Goal: Task Accomplishment & Management: Manage account settings

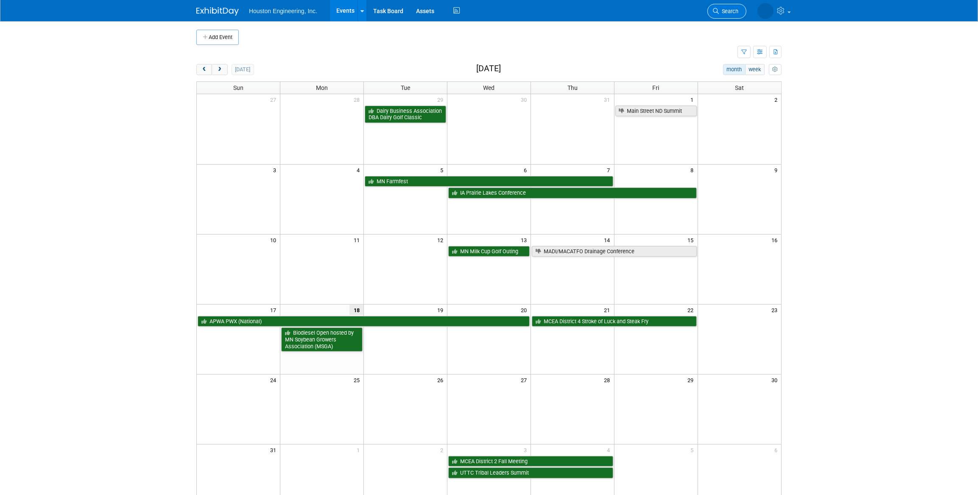
click at [718, 12] on icon at bounding box center [716, 11] width 6 height 6
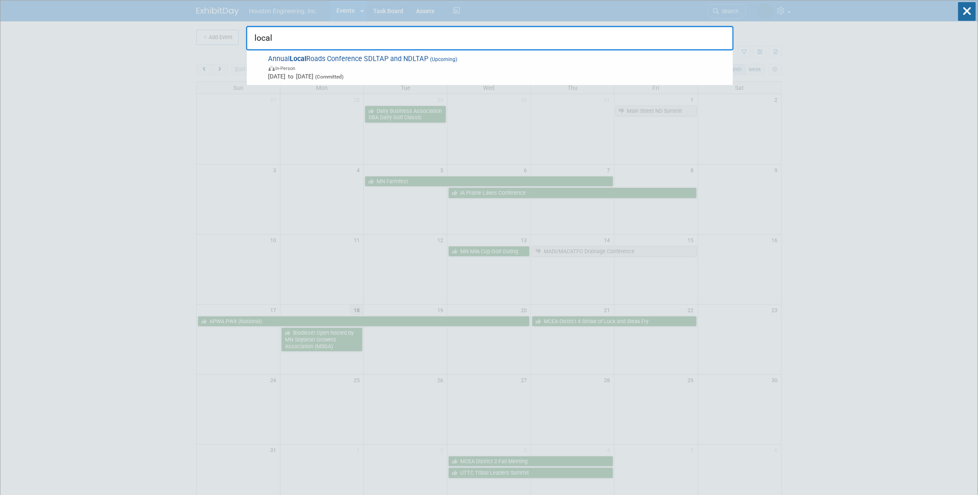
type input "local"
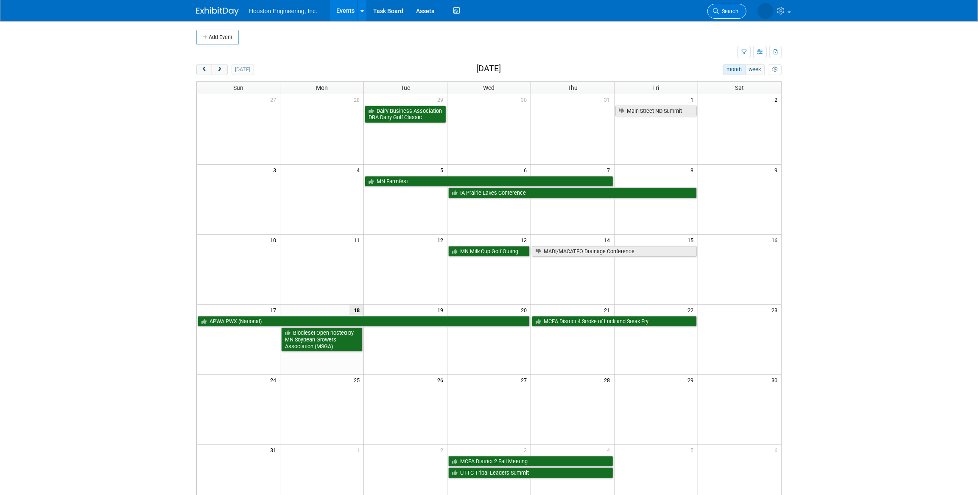
click at [724, 12] on span "Search" at bounding box center [729, 11] width 20 height 6
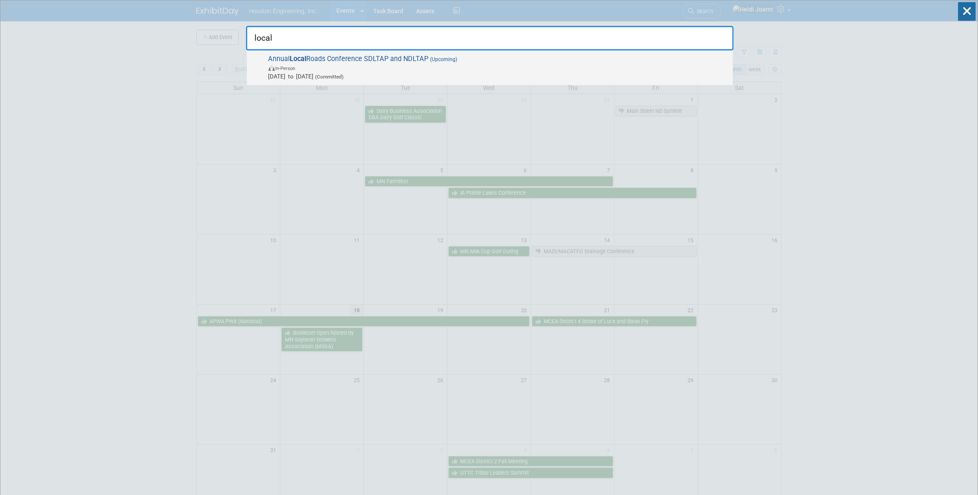
type input "local"
click at [437, 64] on span "In-Person" at bounding box center [498, 68] width 460 height 8
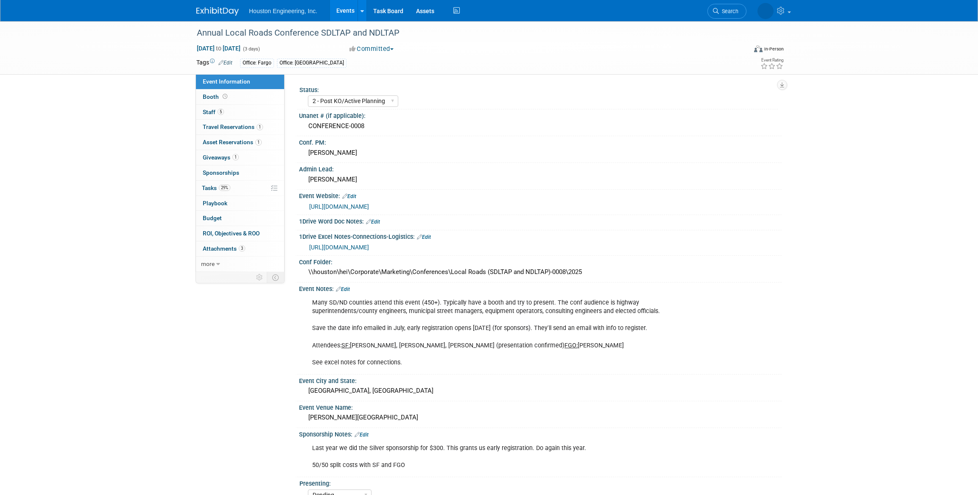
select select "2 - Post KO/Active Planning"
select select "Pending"
select select "Multi-sector/Any/All"
click at [241, 193] on link "29% Tasks 29%" at bounding box center [240, 188] width 88 height 15
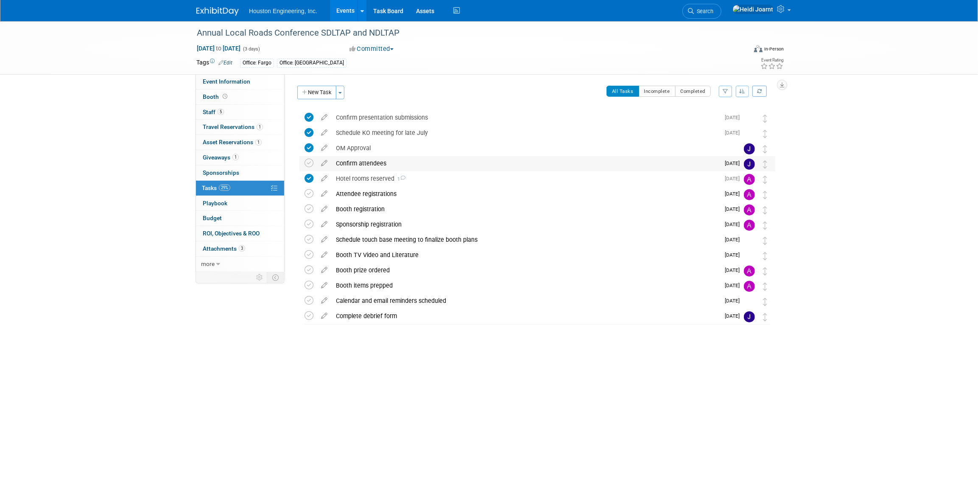
click at [513, 168] on div "Confirm attendees" at bounding box center [526, 163] width 388 height 14
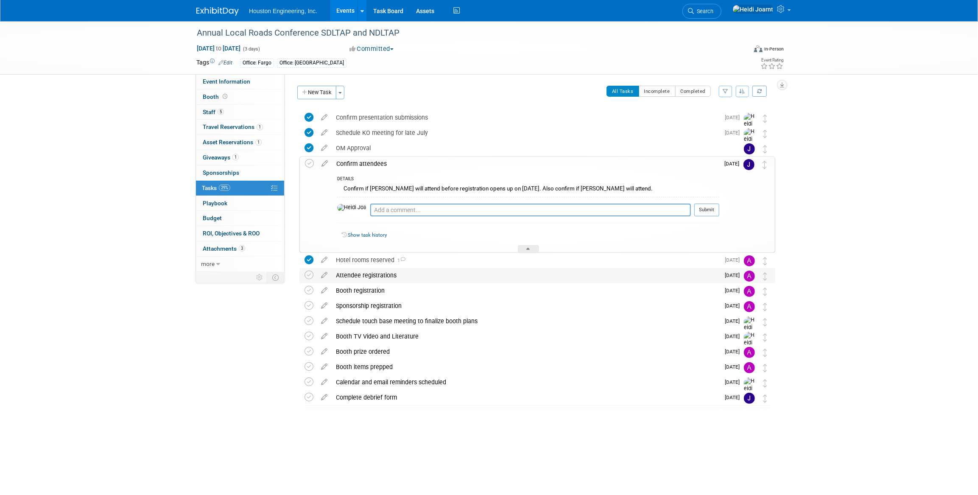
click at [451, 274] on div "Attendee registrations" at bounding box center [526, 275] width 388 height 14
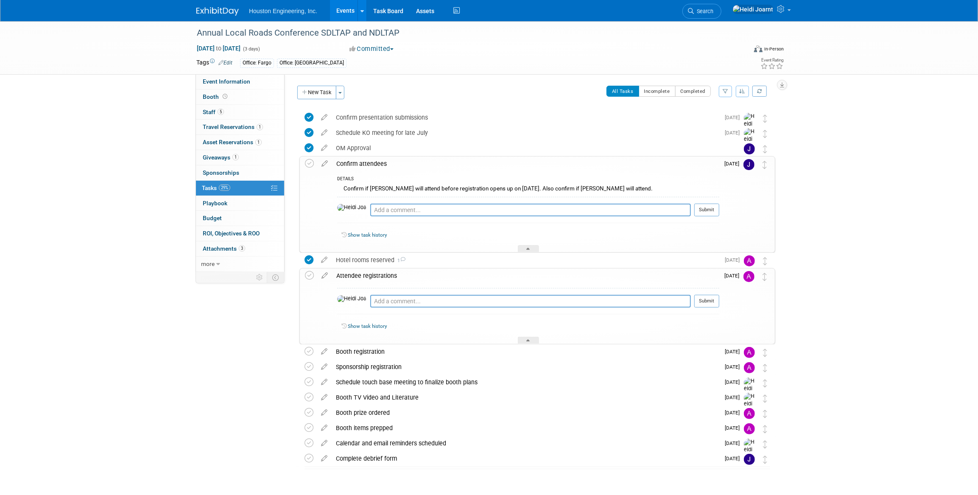
click at [451, 274] on div "Attendee registrations" at bounding box center [525, 275] width 387 height 14
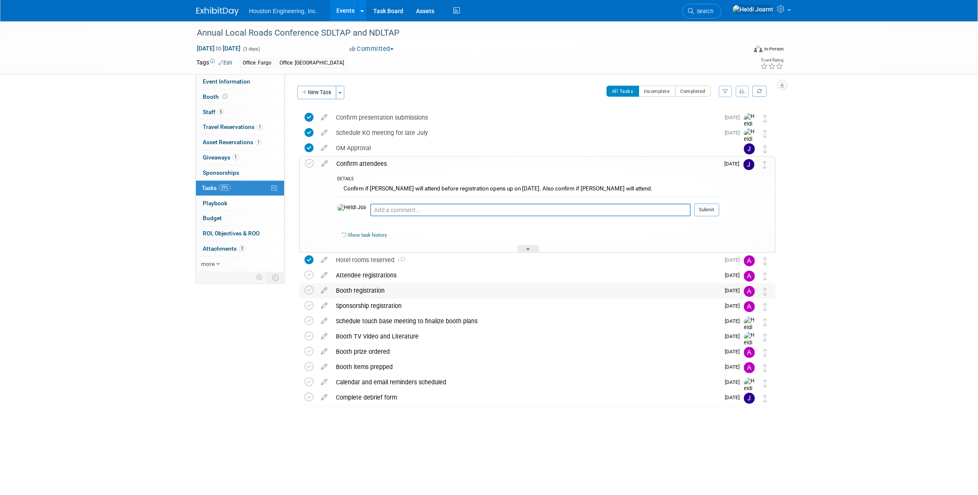
click at [449, 293] on div "Booth registration" at bounding box center [526, 290] width 388 height 14
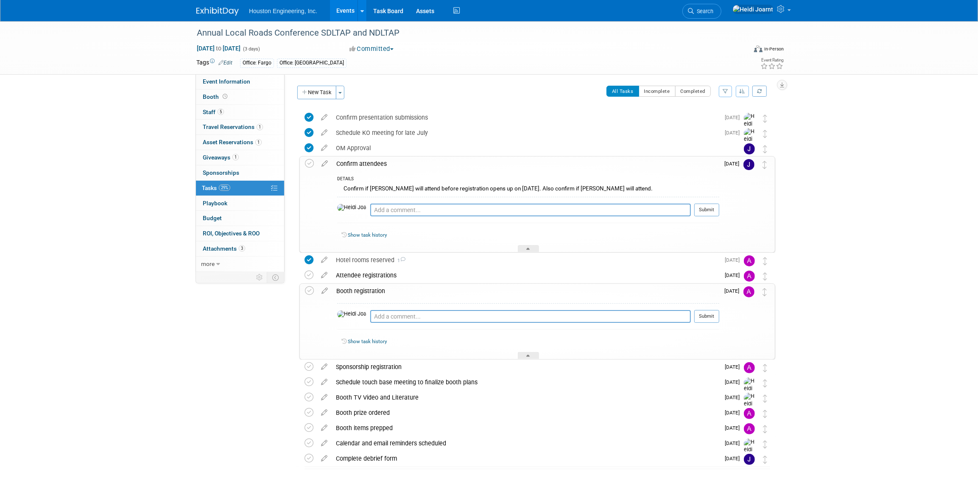
click at [449, 293] on div "Booth registration" at bounding box center [525, 291] width 387 height 14
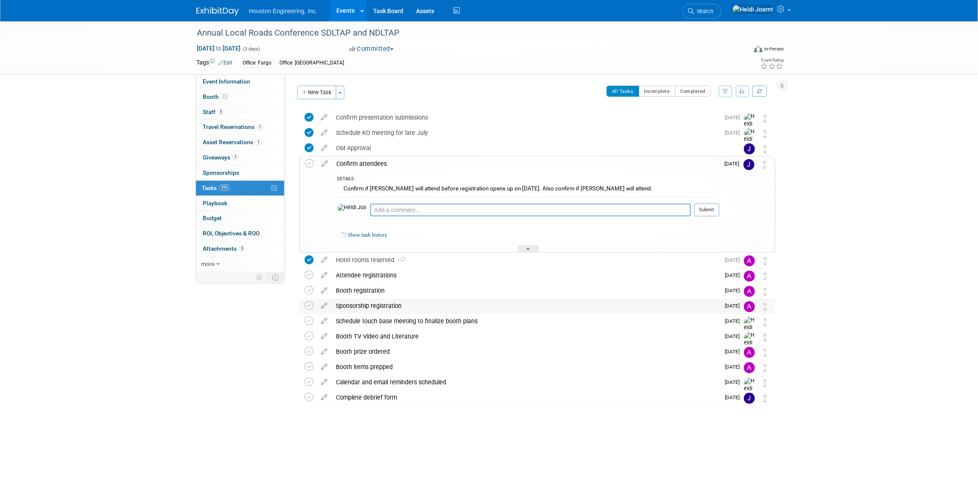
click at [445, 305] on div "Sponsorship registration" at bounding box center [526, 306] width 388 height 14
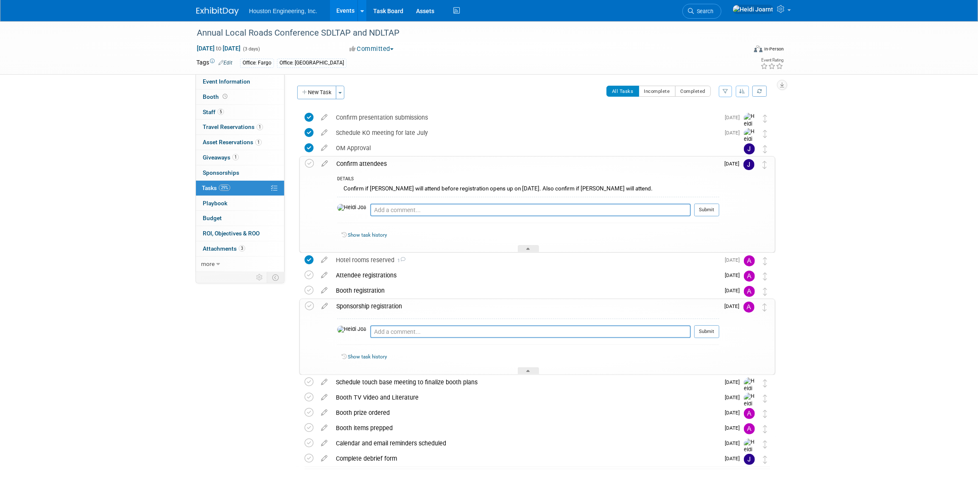
click at [445, 305] on div "Sponsorship registration" at bounding box center [525, 306] width 387 height 14
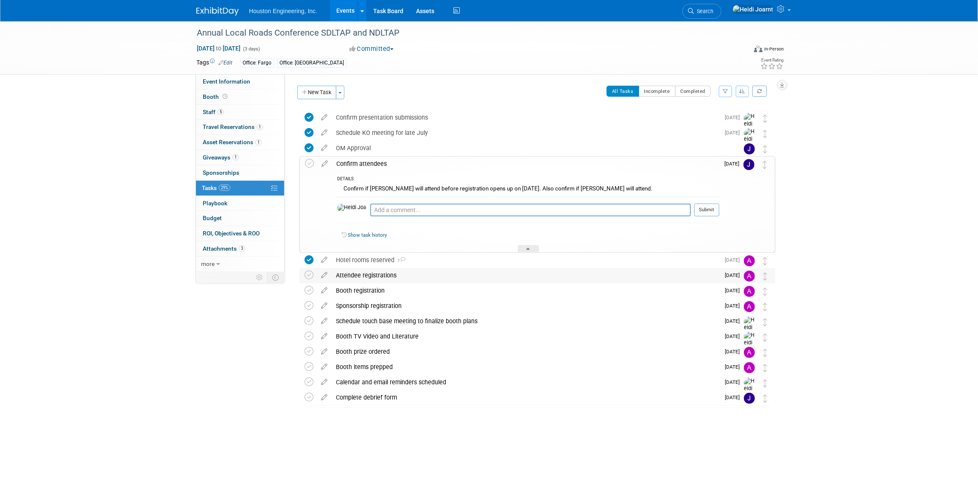
click at [431, 274] on div "Attendee registrations" at bounding box center [526, 275] width 388 height 14
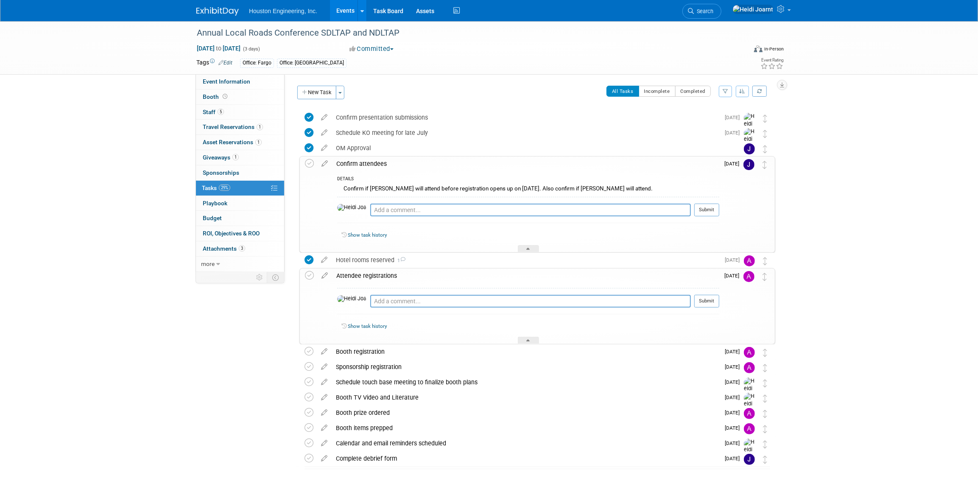
click at [431, 274] on div "Attendee registrations" at bounding box center [525, 275] width 387 height 14
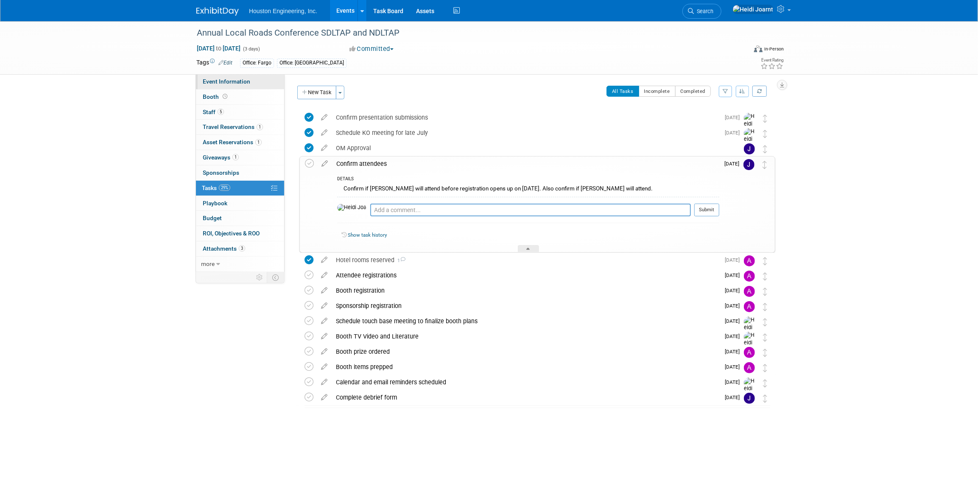
click at [234, 83] on span "Event Information" at bounding box center [227, 81] width 48 height 7
select select "2 - Post KO/Active Planning"
select select "Pending"
select select "Multi-sector/Any/All"
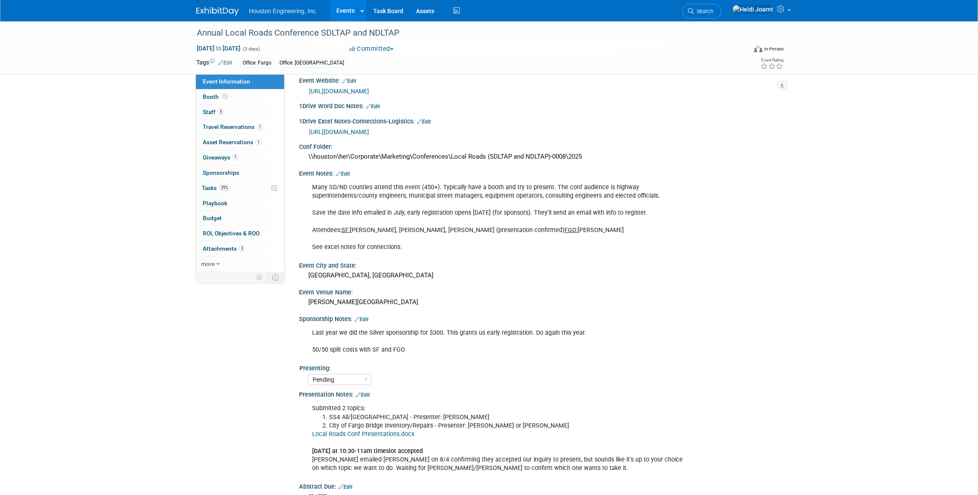
scroll to position [154, 0]
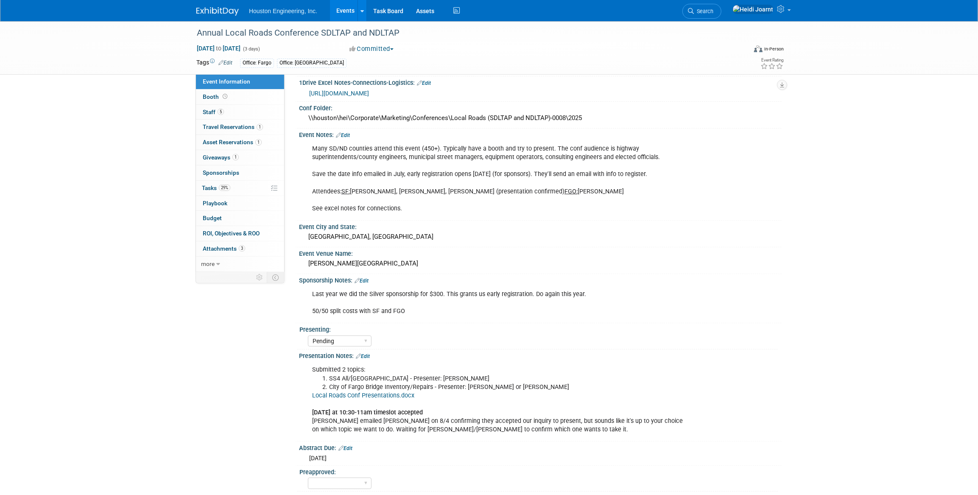
click at [364, 353] on link "Edit" at bounding box center [363, 356] width 14 height 6
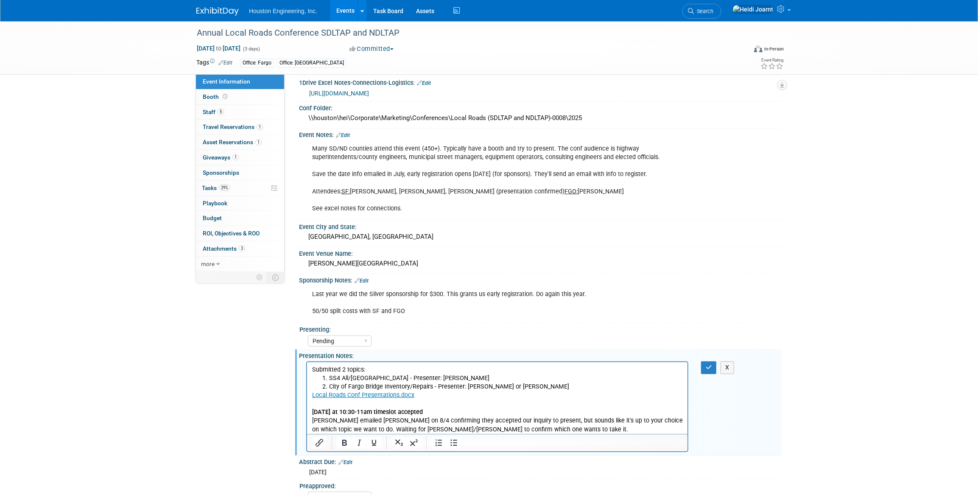
scroll to position [0, 0]
click at [506, 377] on li "SS4 All/Lincoln County - Presenter: Sam T" at bounding box center [506, 378] width 354 height 8
click at [604, 424] on p "Local Roads Conf Presentations.docx Oct. 21 at 10:30-11am timeslot accepted Gre…" at bounding box center [497, 412] width 371 height 42
click at [704, 366] on button "button" at bounding box center [709, 367] width 16 height 12
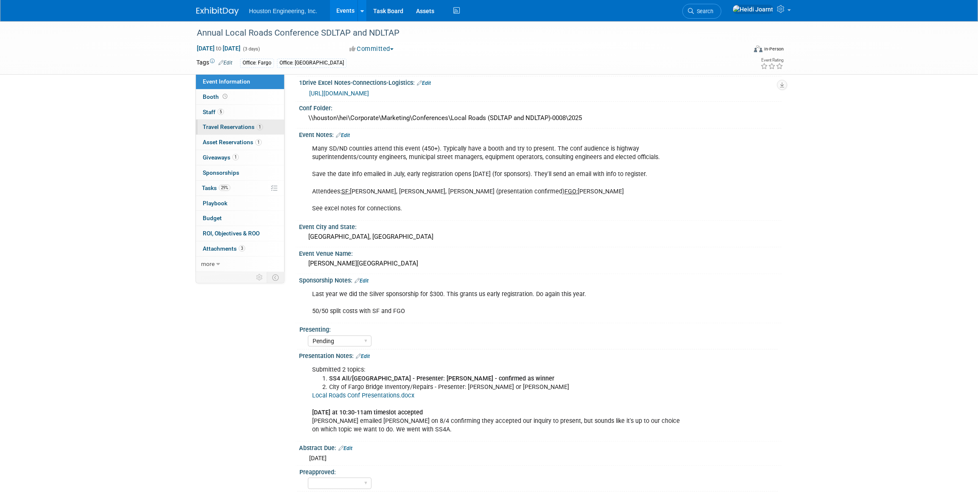
click at [251, 124] on span "Travel Reservations 1" at bounding box center [233, 126] width 60 height 7
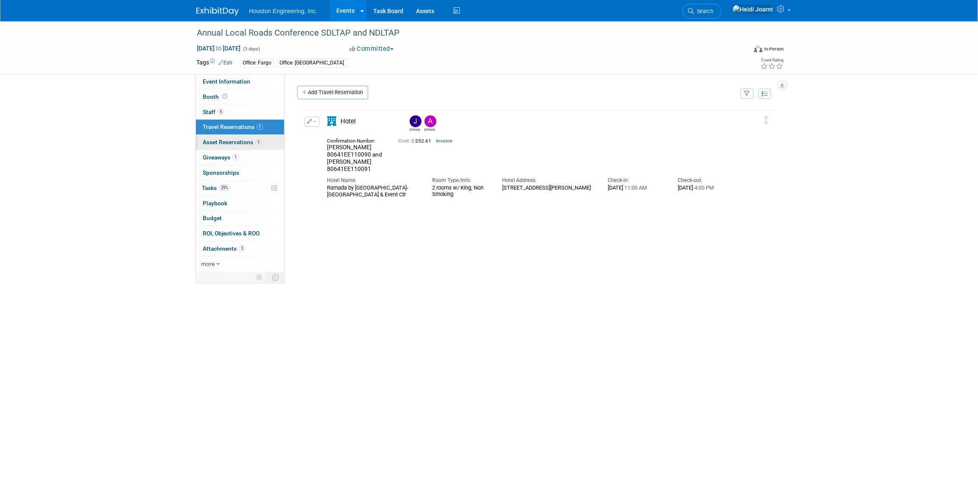
click at [253, 139] on span "Asset Reservations 1" at bounding box center [232, 142] width 59 height 7
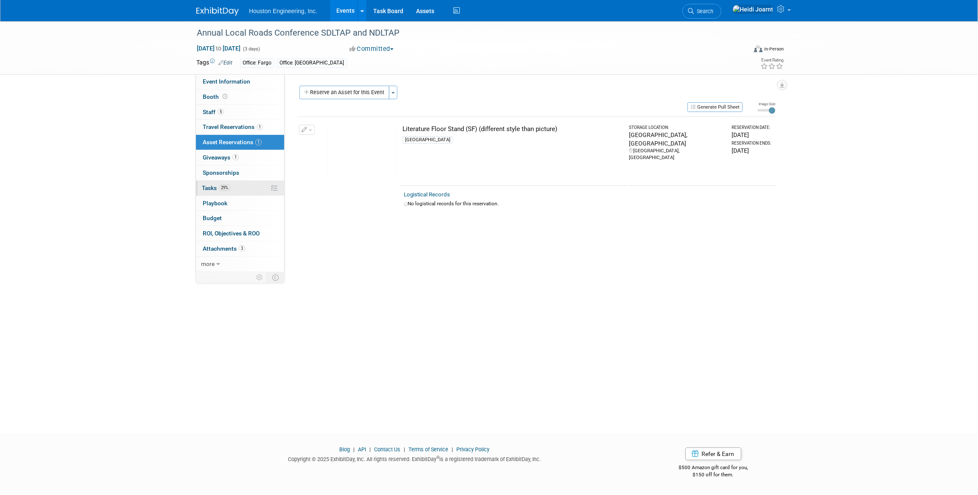
click at [238, 189] on link "29% Tasks 29%" at bounding box center [240, 188] width 88 height 15
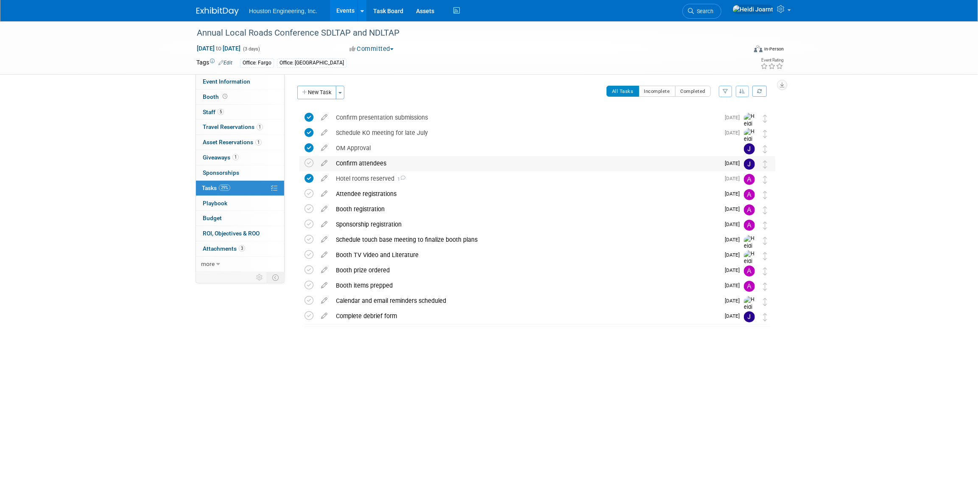
click at [420, 159] on div "Confirm attendees" at bounding box center [526, 163] width 388 height 14
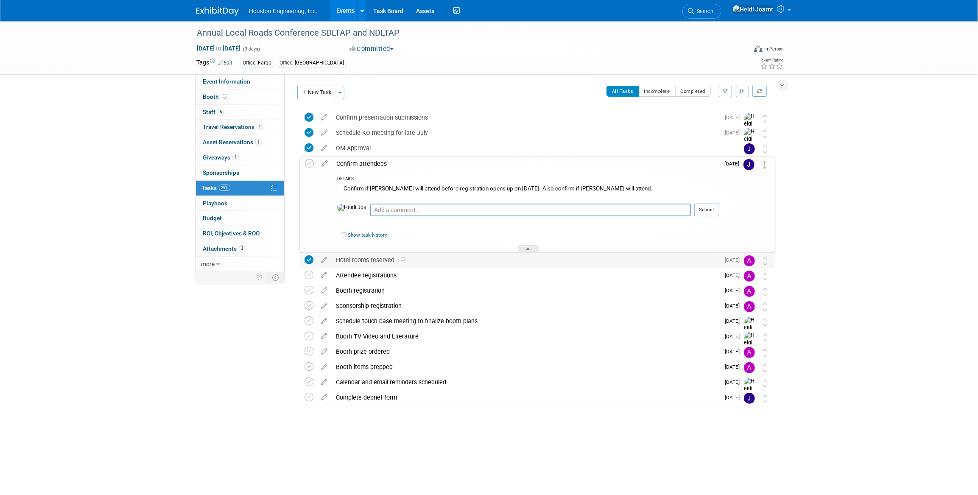
click at [452, 263] on div "Hotel rooms reserved 1" at bounding box center [526, 260] width 388 height 14
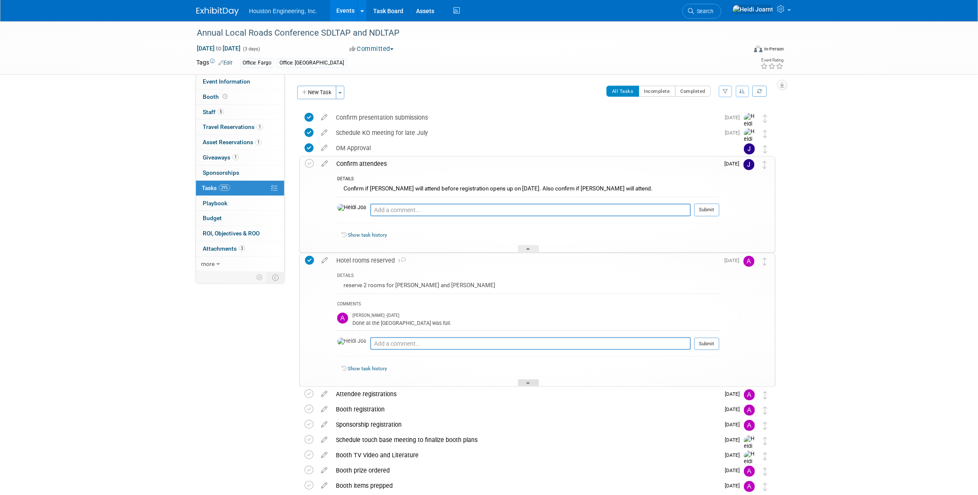
click at [527, 382] on icon at bounding box center [528, 384] width 3 height 5
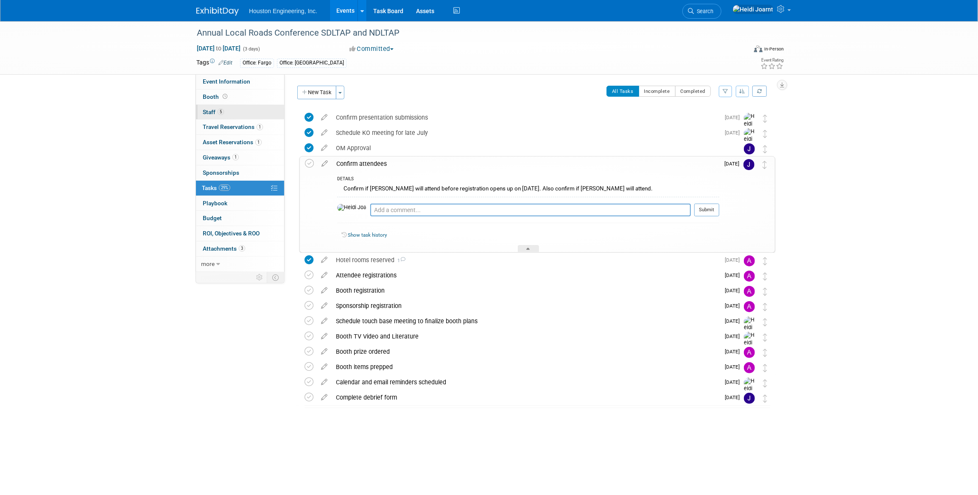
click at [231, 109] on link "5 Staff 5" at bounding box center [240, 112] width 88 height 15
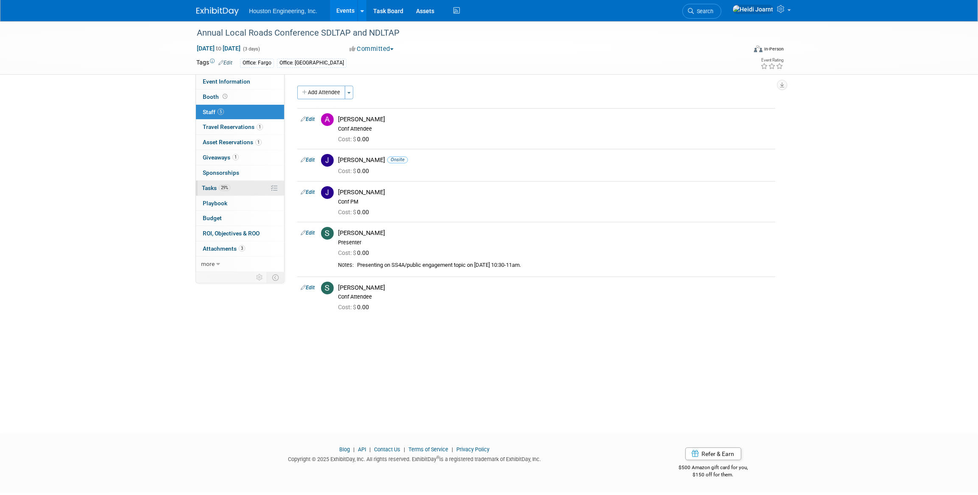
click at [241, 184] on link "29% Tasks 29%" at bounding box center [240, 188] width 88 height 15
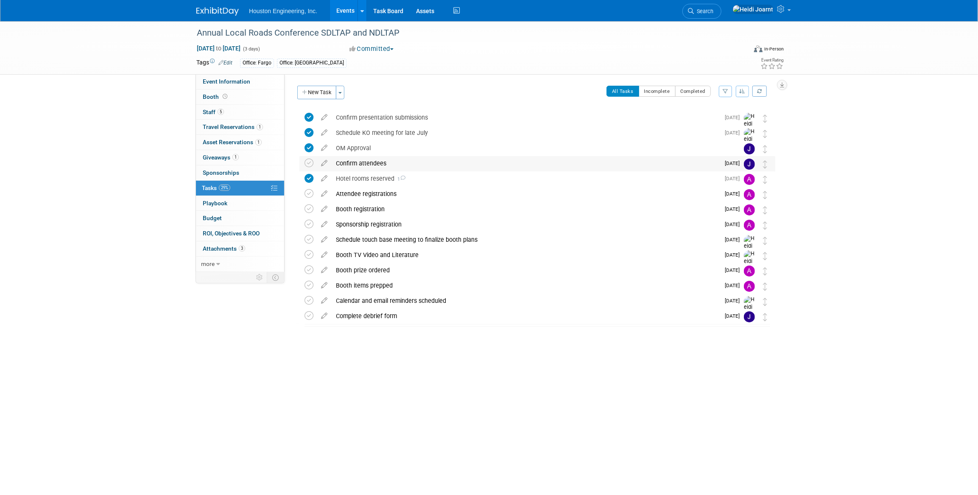
click at [430, 168] on div "Confirm attendees" at bounding box center [526, 163] width 388 height 14
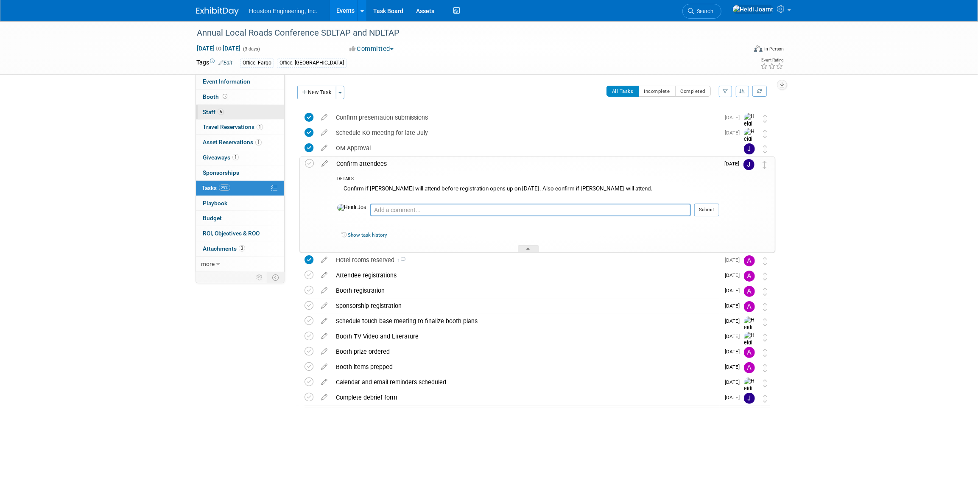
click at [233, 113] on link "5 Staff 5" at bounding box center [240, 112] width 88 height 15
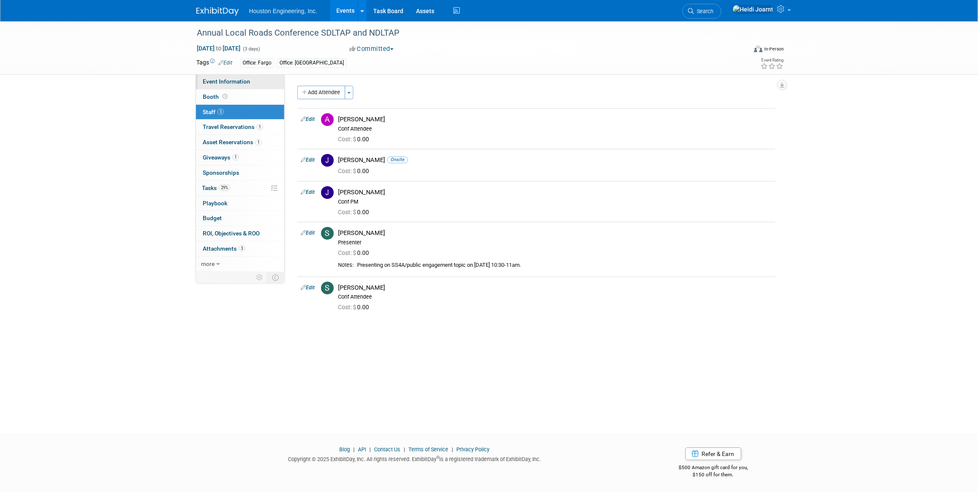
click at [235, 79] on span "Event Information" at bounding box center [227, 81] width 48 height 7
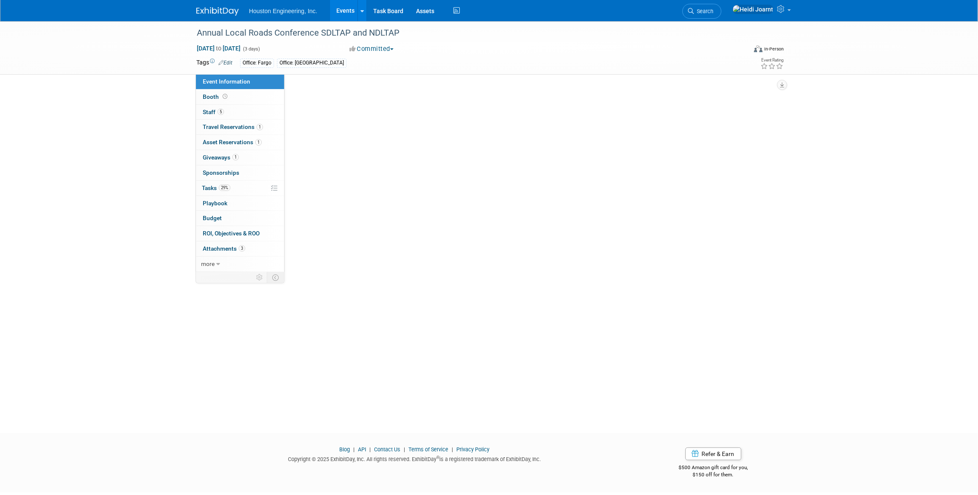
select select "2 - Post KO/Active Planning"
select select "Pending"
select select "Multi-sector/Any/All"
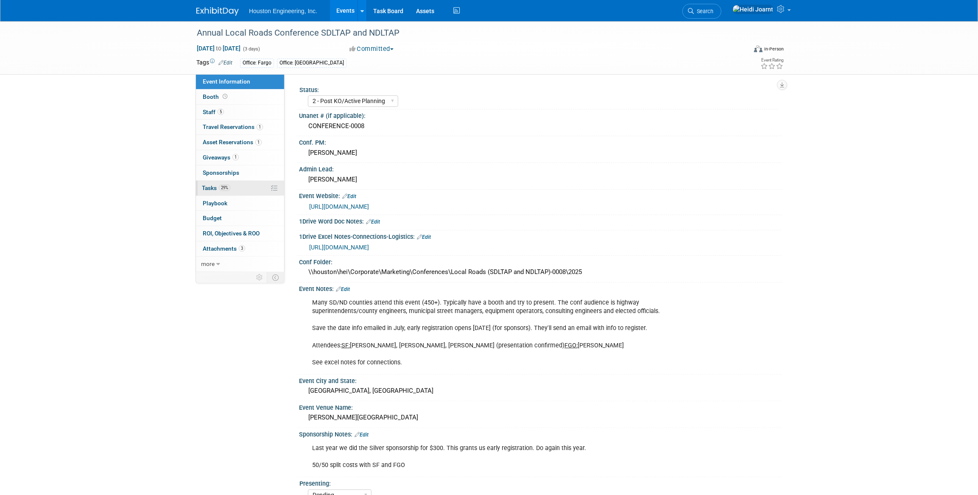
click at [234, 186] on link "29% Tasks 29%" at bounding box center [240, 188] width 88 height 15
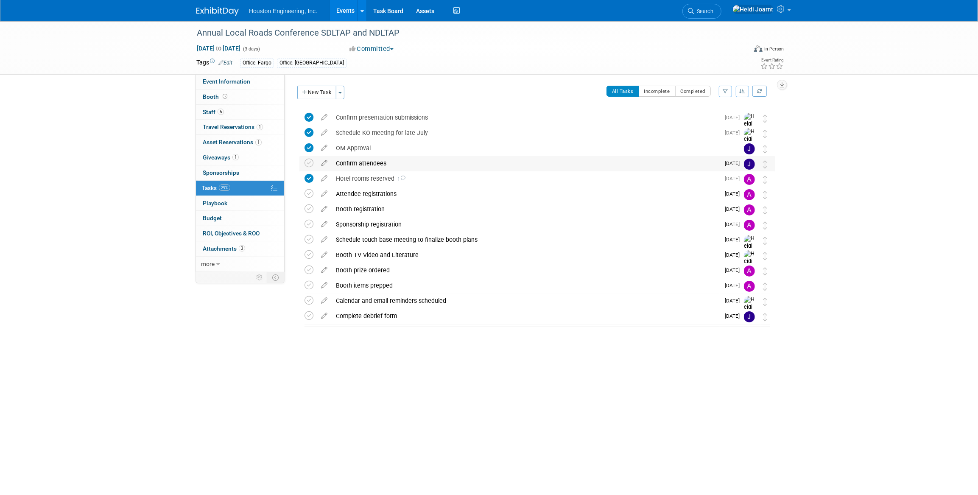
click at [394, 165] on div "Confirm attendees" at bounding box center [526, 163] width 388 height 14
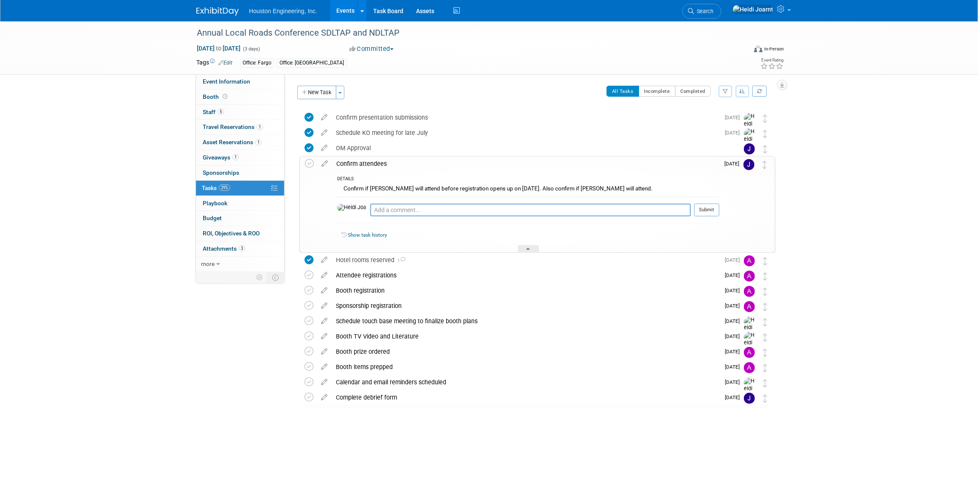
click at [394, 165] on div "Confirm attendees" at bounding box center [525, 164] width 387 height 14
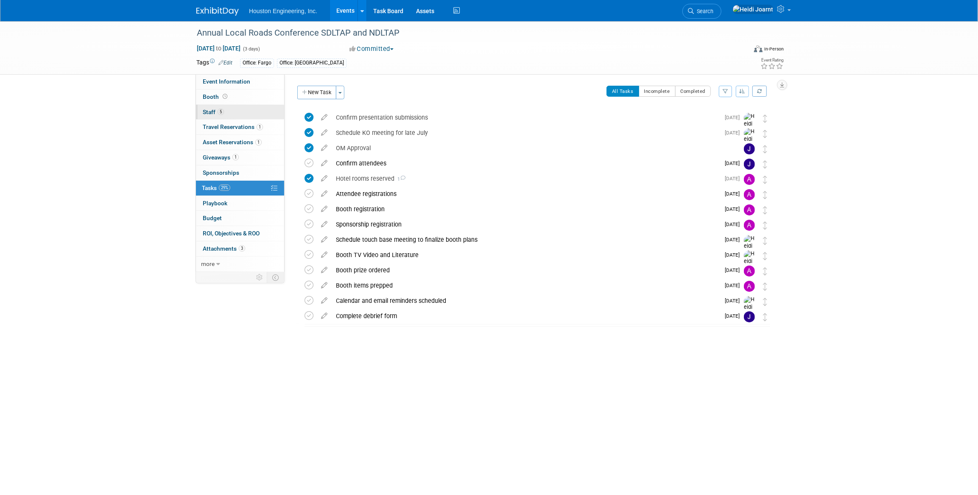
click at [242, 109] on link "5 Staff 5" at bounding box center [240, 112] width 88 height 15
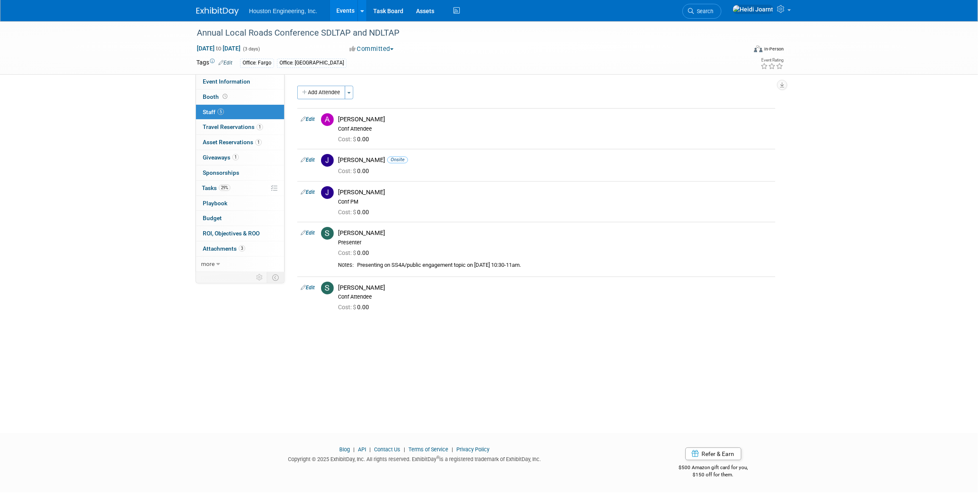
click at [347, 11] on link "Events" at bounding box center [345, 10] width 31 height 21
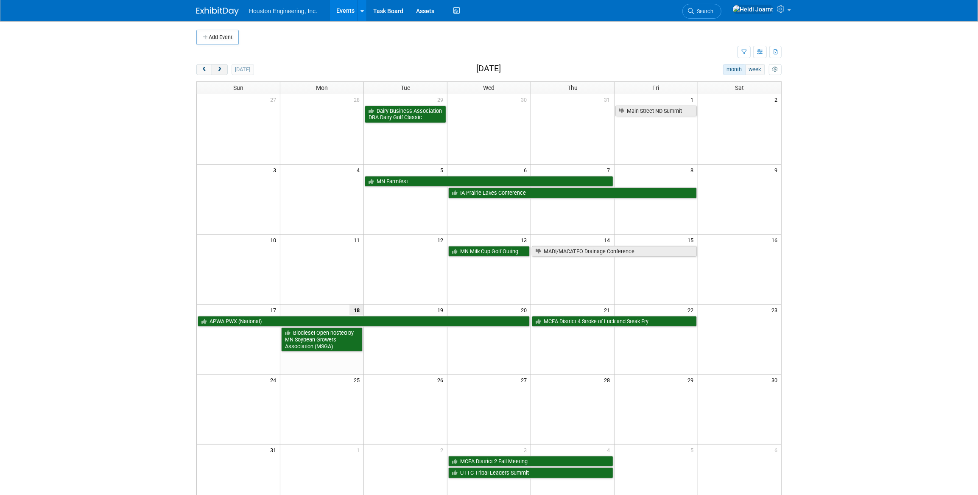
click at [221, 72] on button "next" at bounding box center [220, 69] width 16 height 11
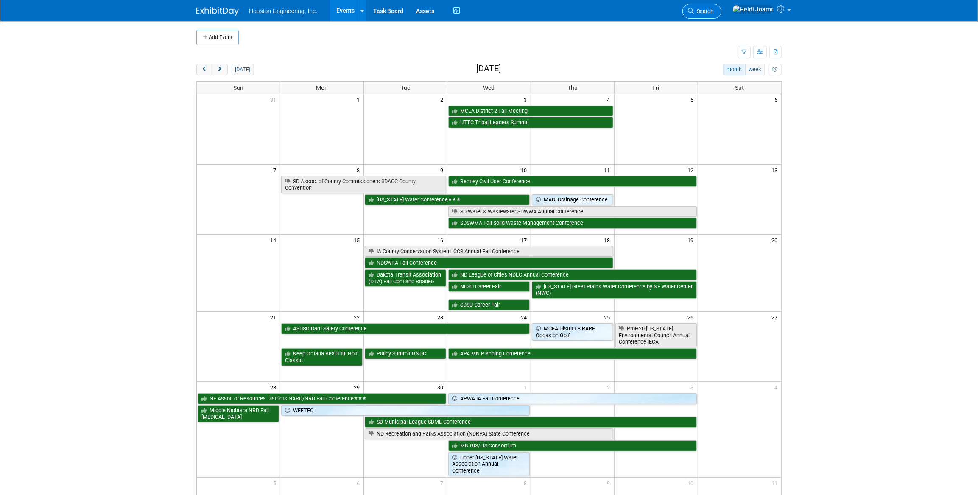
click at [713, 13] on span "Search" at bounding box center [704, 11] width 20 height 6
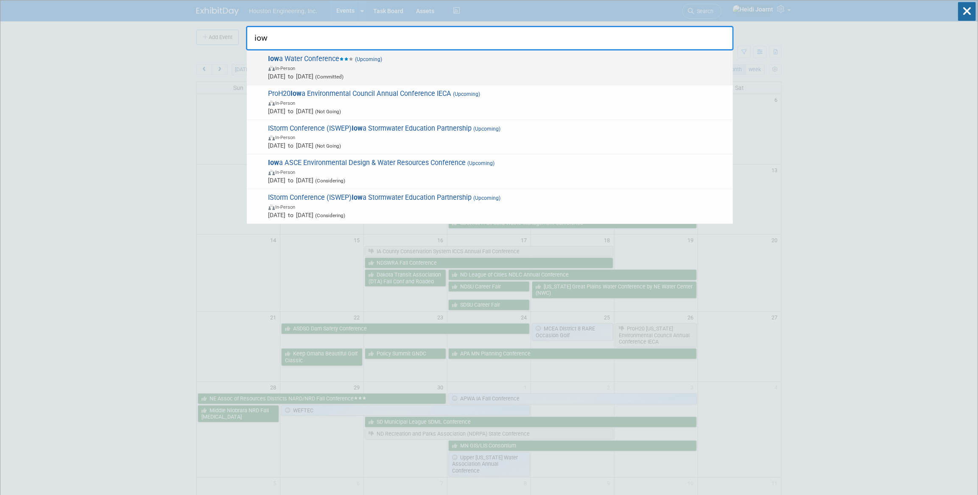
type input "iow"
click at [415, 69] on span "In-Person" at bounding box center [498, 68] width 460 height 8
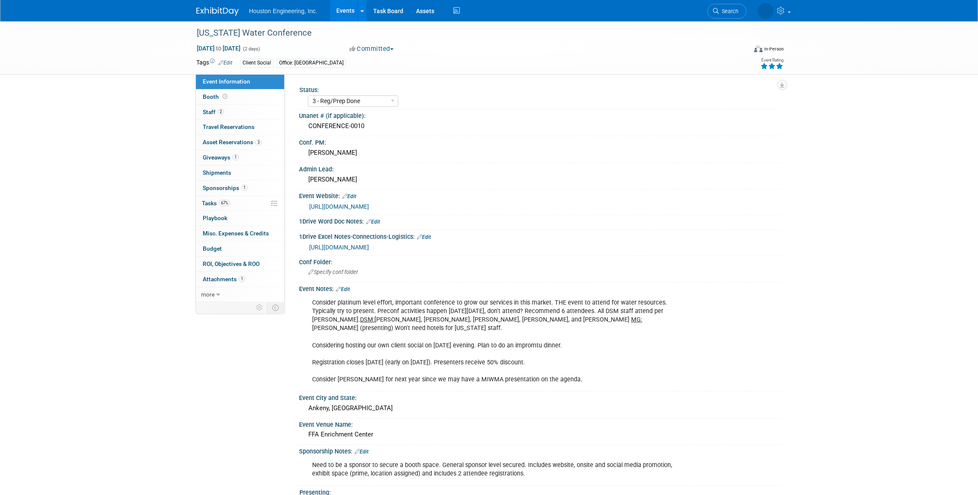
select select "3 - Reg/Prep Done"
select select "Yes"
select select "Water Resources"
click at [237, 201] on link "67% Tasks 67%" at bounding box center [240, 203] width 88 height 15
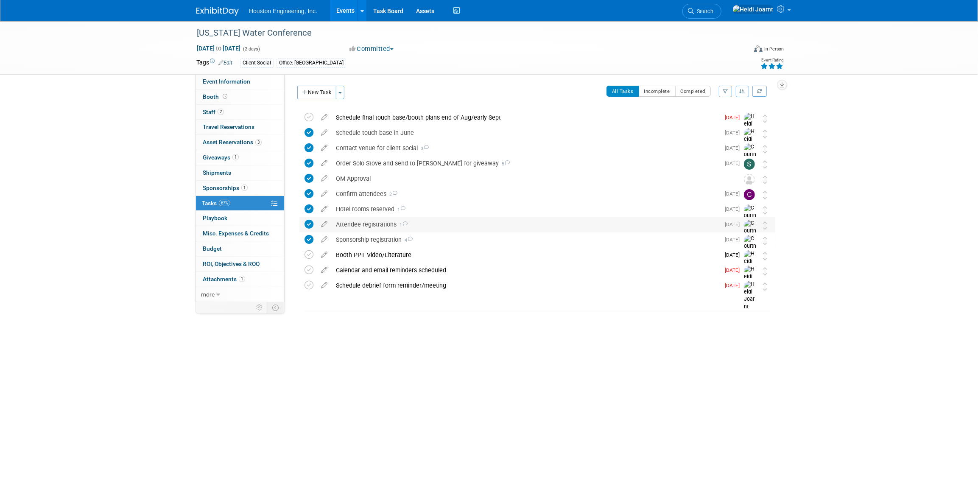
click at [412, 220] on div "Attendee registrations 1" at bounding box center [526, 224] width 388 height 14
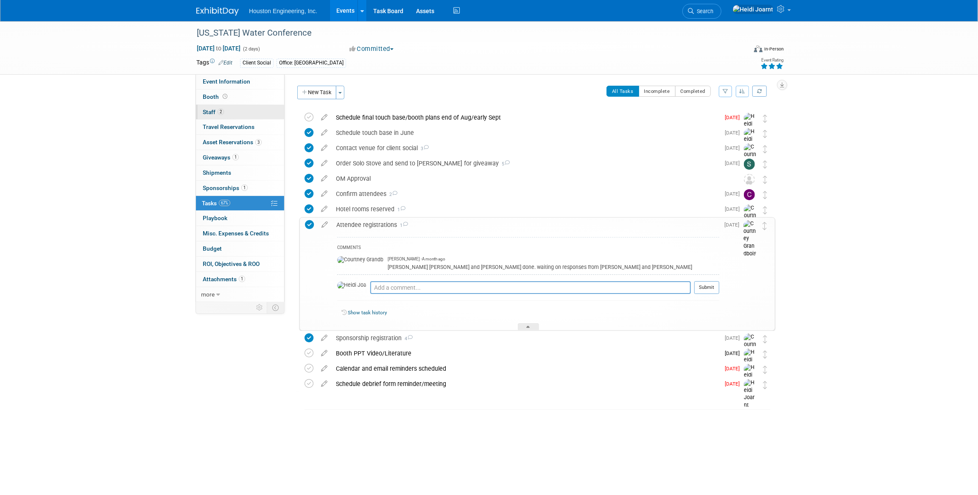
click at [235, 107] on link "2 Staff 2" at bounding box center [240, 112] width 88 height 15
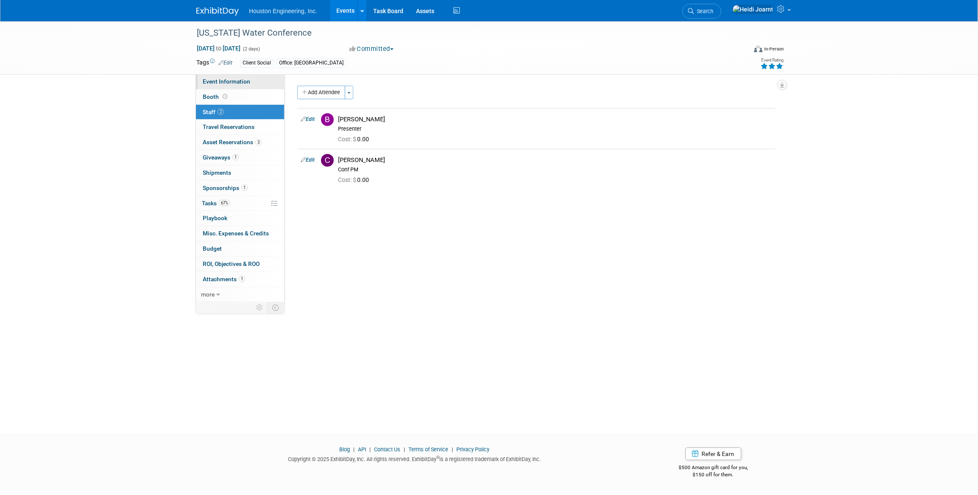
click at [235, 79] on span "Event Information" at bounding box center [227, 81] width 48 height 7
select select "3 - Reg/Prep Done"
select select "Yes"
select select "Water Resources"
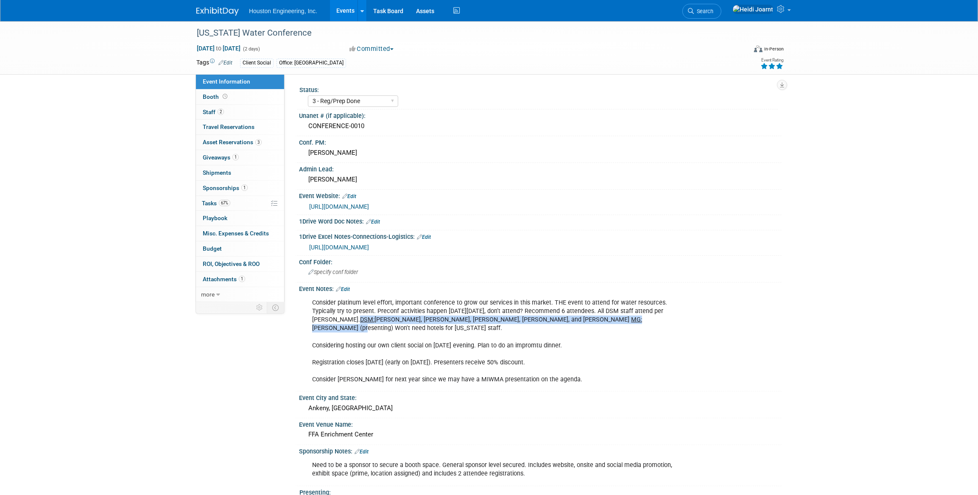
drag, startPoint x: 335, startPoint y: 319, endPoint x: 534, endPoint y: 316, distance: 198.5
click at [534, 316] on div "Consider platinum level effort, important conference to grow our services in th…" at bounding box center [497, 341] width 382 height 94
copy div "DSM: Charles, Tristan, Ted, Taylor, and Mark Jacobs MG: Bret (presenting)"
click at [237, 115] on link "2 Staff 2" at bounding box center [240, 112] width 88 height 15
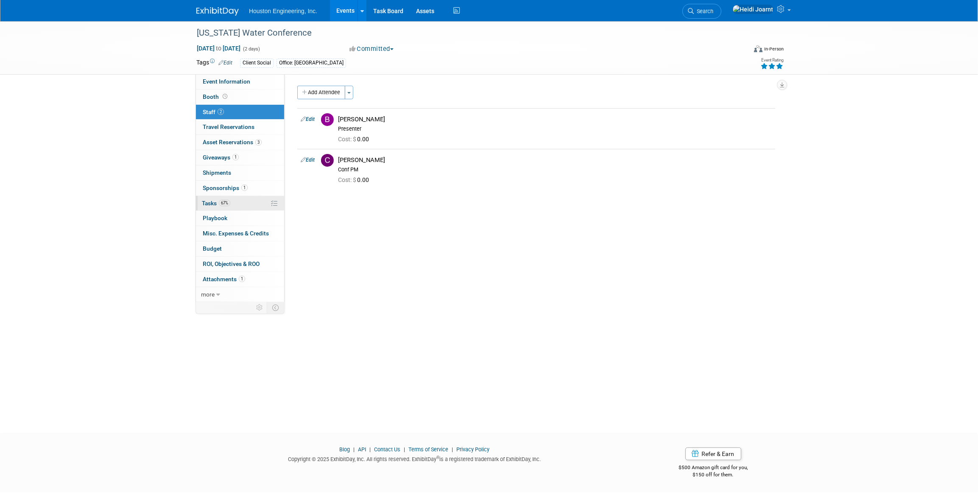
click at [239, 199] on link "67% Tasks 67%" at bounding box center [240, 203] width 88 height 15
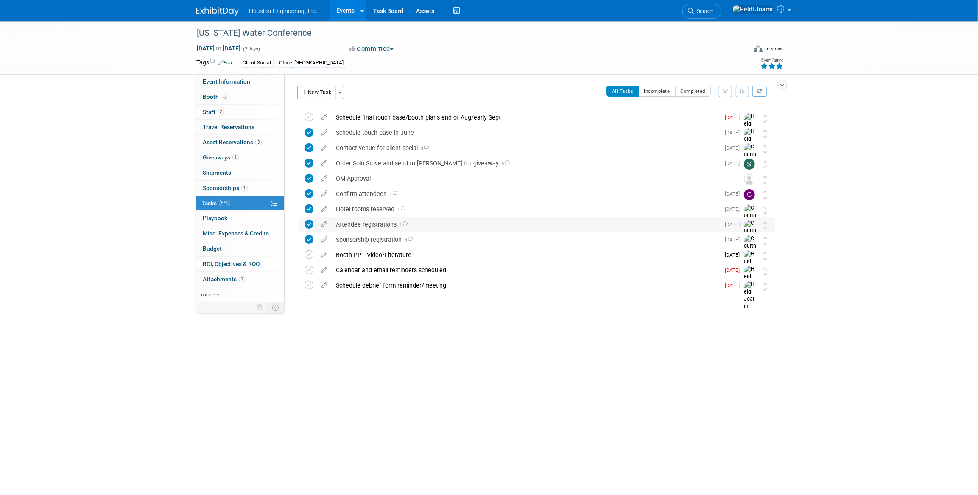
click at [430, 222] on div "Attendee registrations 1" at bounding box center [526, 224] width 388 height 14
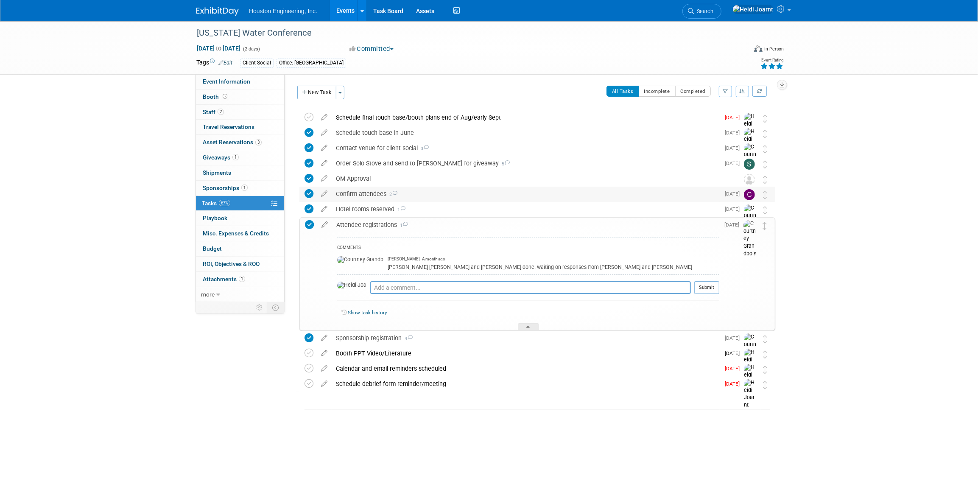
click at [445, 190] on div "Confirm attendees 2" at bounding box center [526, 194] width 388 height 14
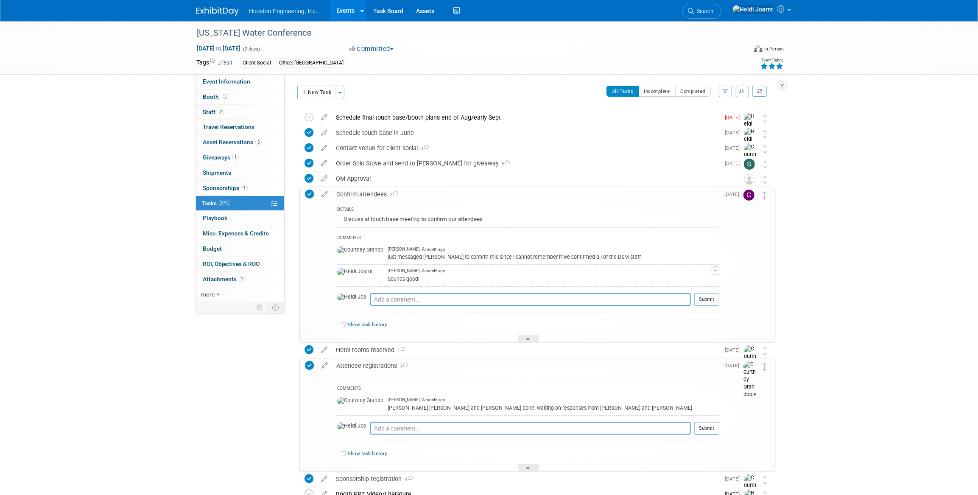
click at [445, 190] on div "Confirm attendees 2" at bounding box center [525, 194] width 387 height 14
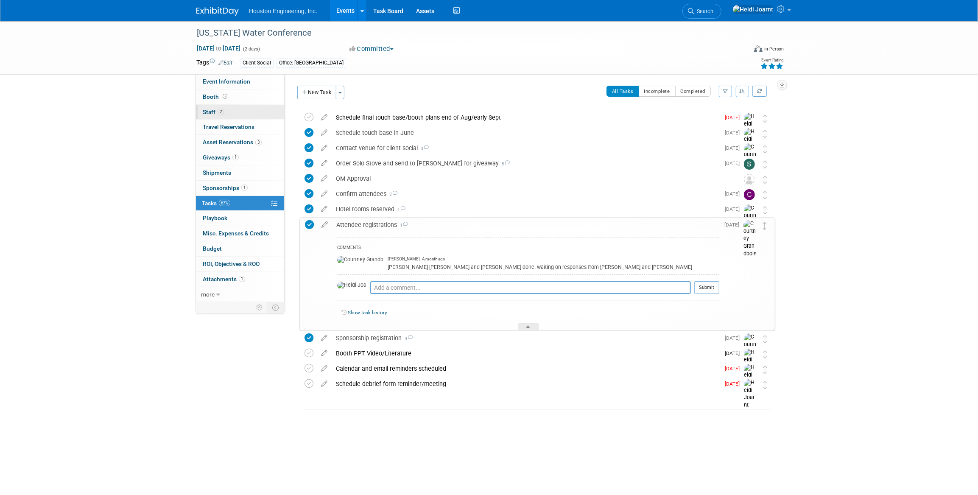
click at [229, 112] on link "2 Staff 2" at bounding box center [240, 112] width 88 height 15
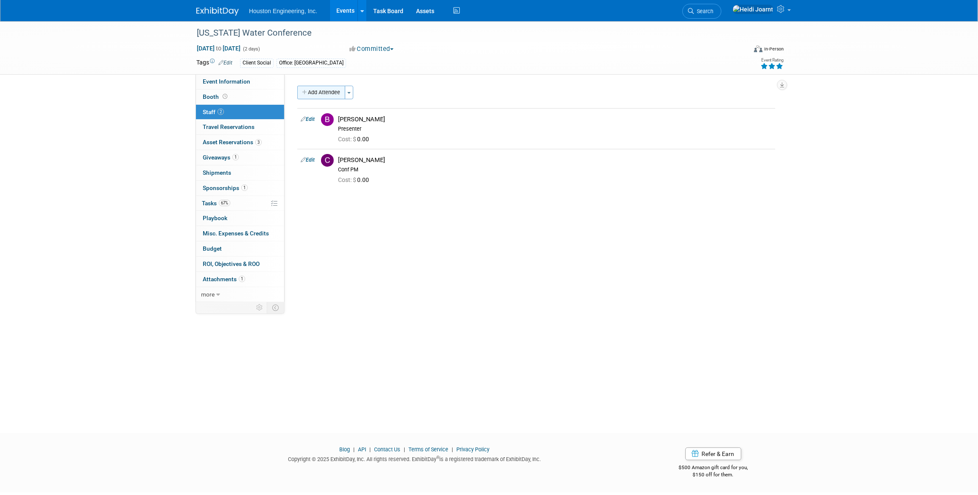
click at [323, 93] on button "Add Attendee" at bounding box center [321, 93] width 48 height 14
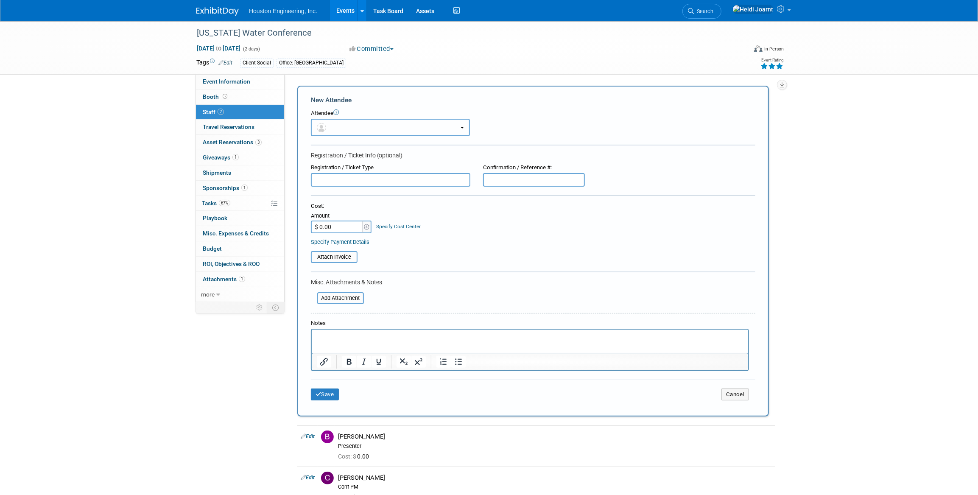
click at [342, 124] on button "button" at bounding box center [390, 127] width 159 height 17
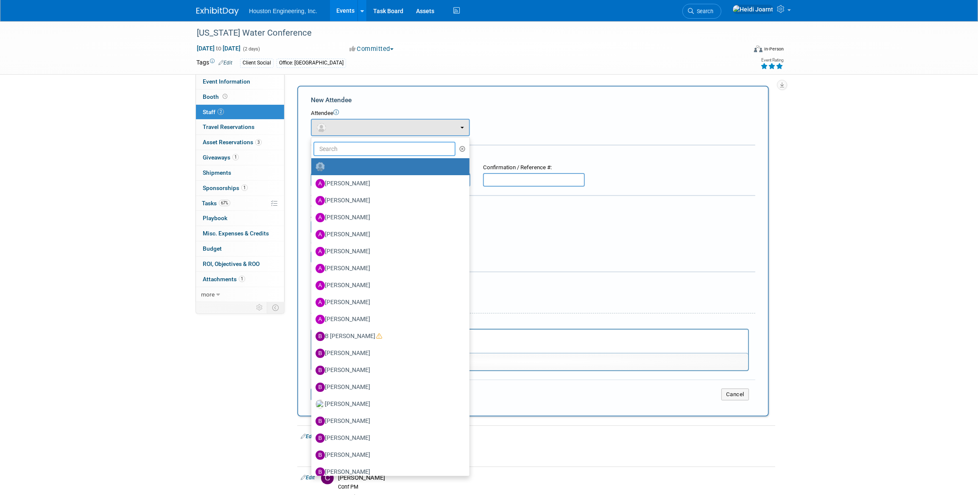
click at [345, 144] on input "text" at bounding box center [384, 149] width 142 height 14
type input "mark"
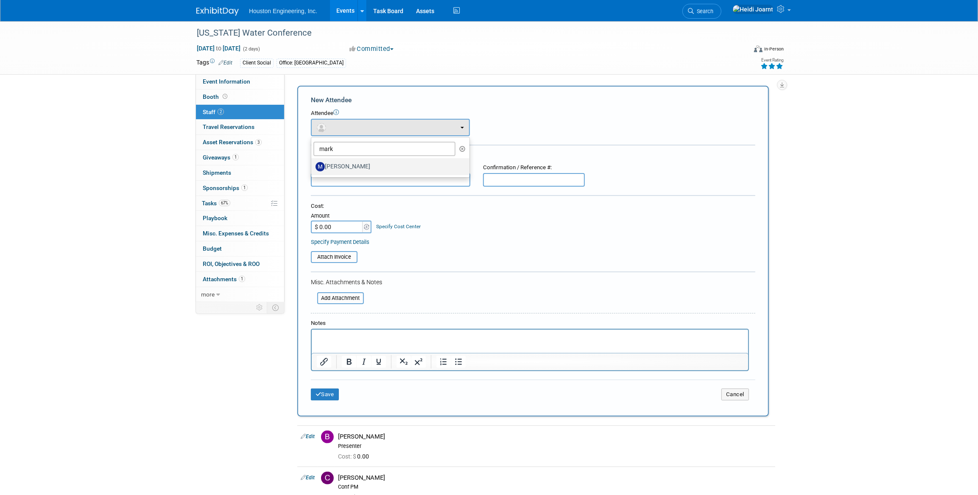
click at [351, 164] on label "Mark Jacobs" at bounding box center [388, 167] width 145 height 14
click at [313, 164] on input "Mark Jacobs" at bounding box center [310, 166] width 6 height 6
select select "b36492bb-cff9-4f14-abe7-60c2d0a96ab7"
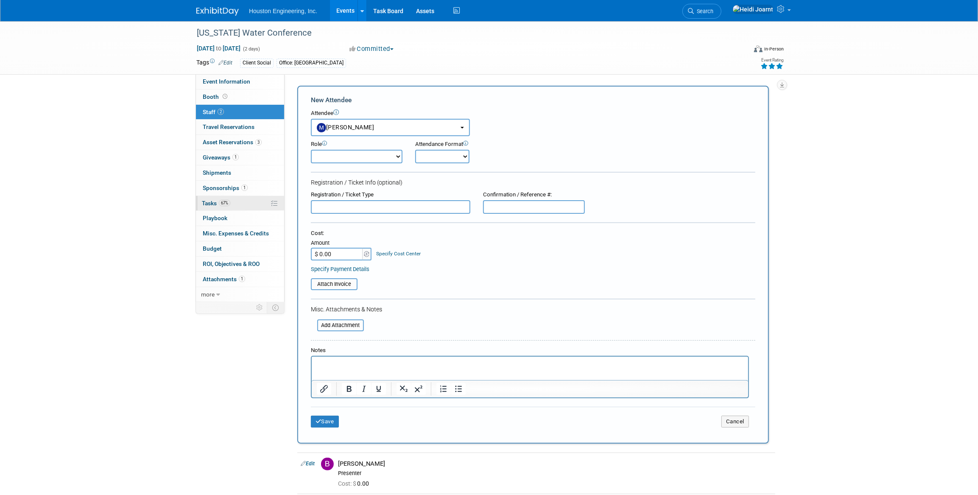
click at [230, 201] on span "67%" at bounding box center [224, 203] width 11 height 6
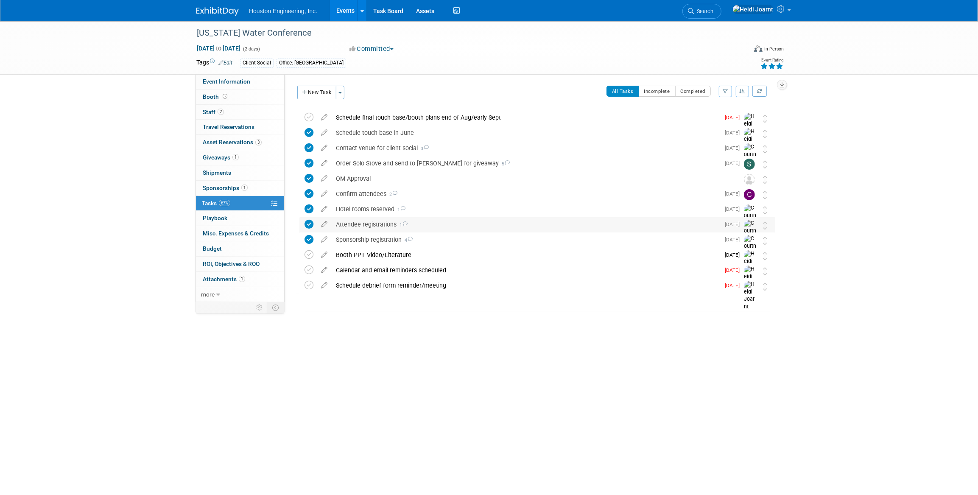
click at [420, 224] on div "Attendee registrations 1" at bounding box center [526, 224] width 388 height 14
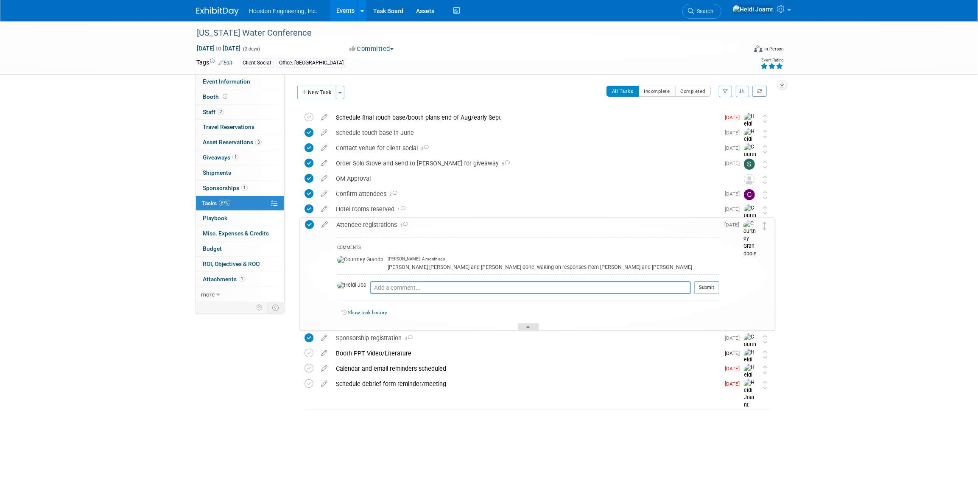
click at [524, 323] on div at bounding box center [528, 326] width 21 height 7
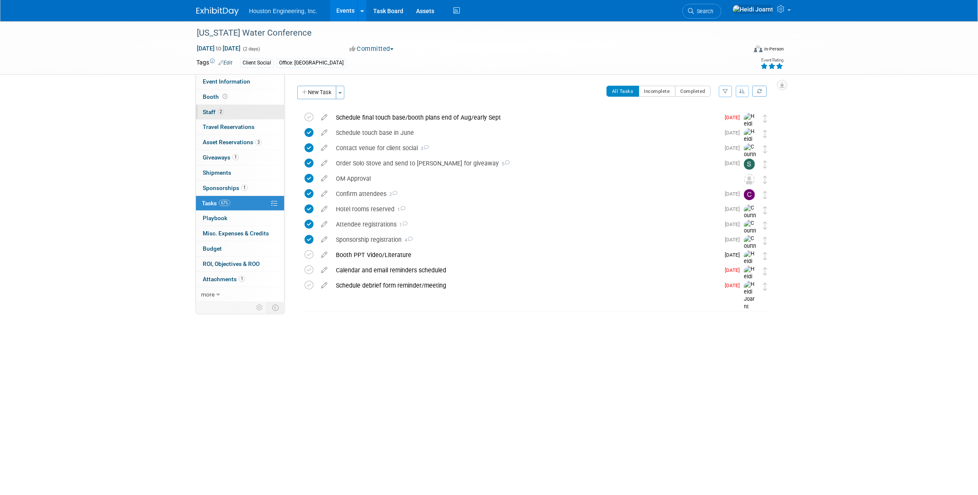
click at [246, 116] on link "2 Staff 2" at bounding box center [240, 112] width 88 height 15
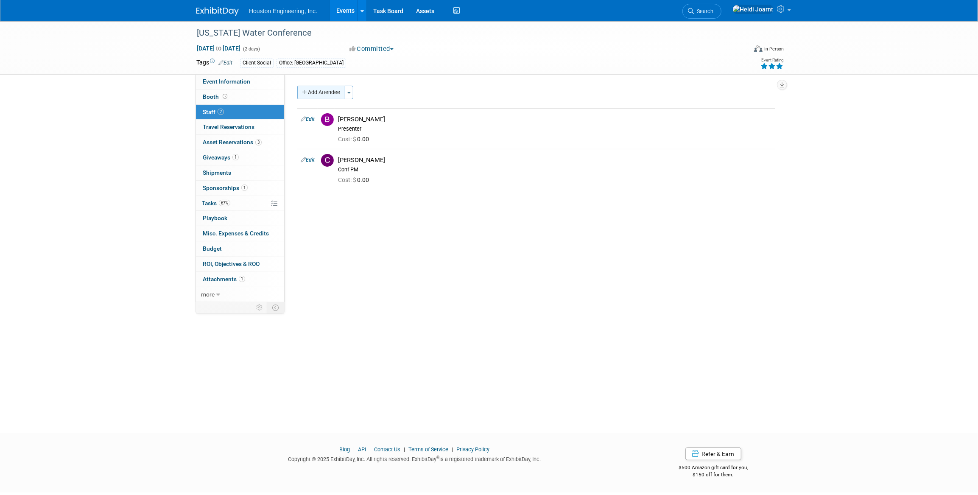
click at [327, 92] on button "Add Attendee" at bounding box center [321, 93] width 48 height 14
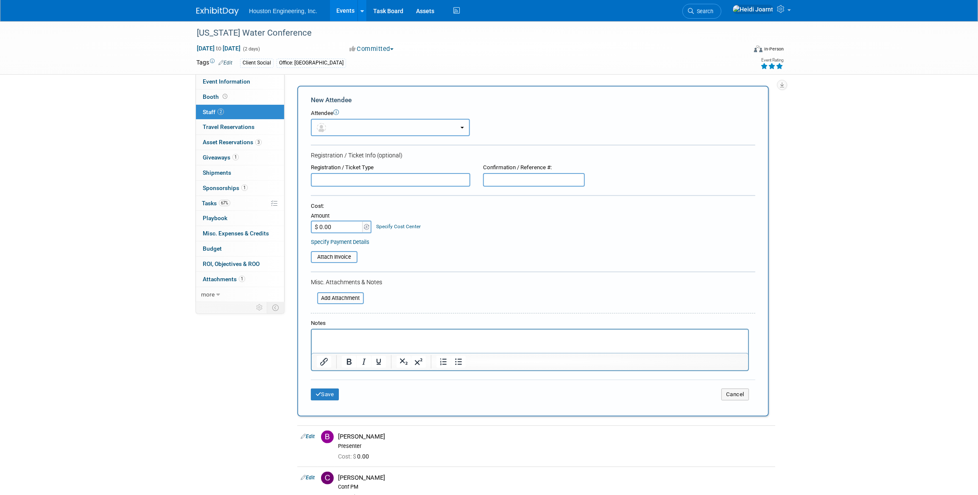
click at [347, 126] on button "button" at bounding box center [390, 127] width 159 height 17
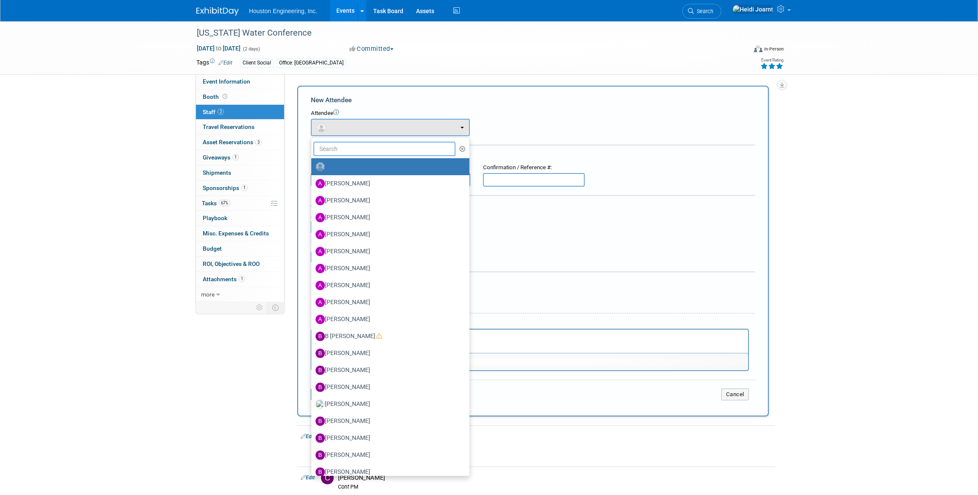
click at [349, 151] on input "text" at bounding box center [384, 149] width 142 height 14
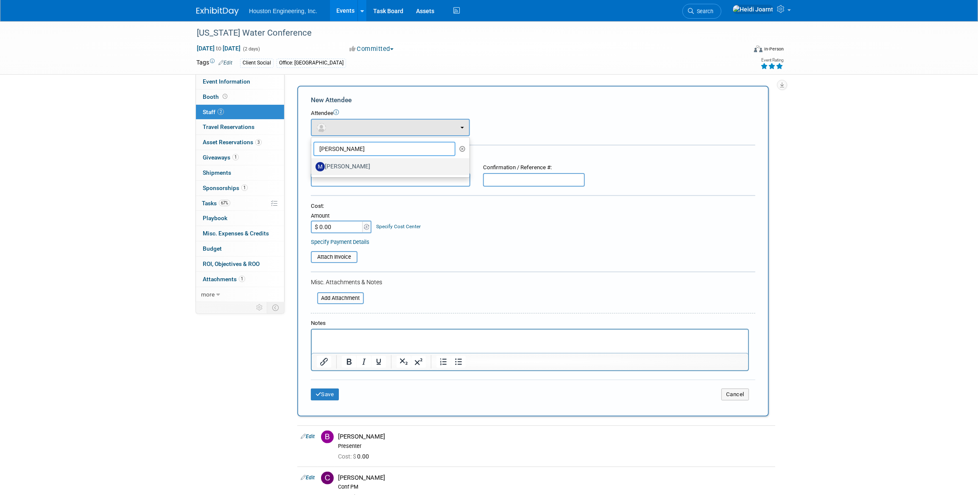
type input "Mark J"
click at [350, 171] on label "Mark Jacobs" at bounding box center [388, 167] width 145 height 14
click at [313, 168] on input "Mark Jacobs" at bounding box center [310, 166] width 6 height 6
select select "b36492bb-cff9-4f14-abe7-60c2d0a96ab7"
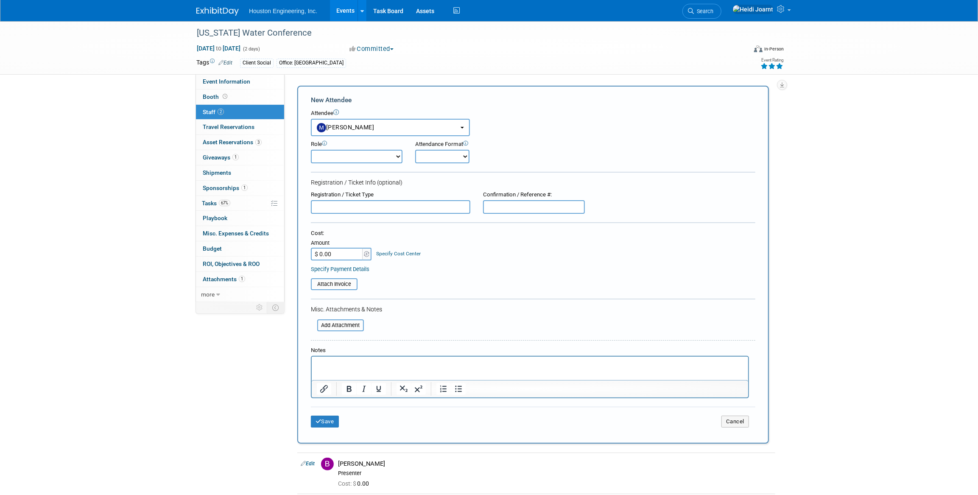
click at [360, 160] on select "Conf Attendee Conf PM Demonstrator Host Planner Presenter Sales Representative" at bounding box center [357, 157] width 92 height 14
select select "200"
click at [311, 150] on select "Conf Attendee Conf PM Demonstrator Host Planner Presenter Sales Representative" at bounding box center [357, 157] width 92 height 14
click at [320, 419] on icon "submit" at bounding box center [319, 422] width 6 height 6
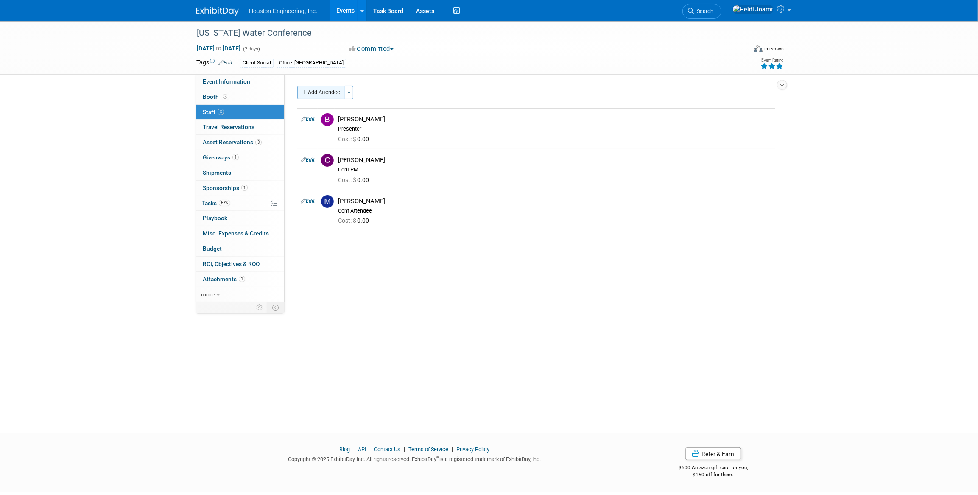
click at [326, 91] on button "Add Attendee" at bounding box center [321, 93] width 48 height 14
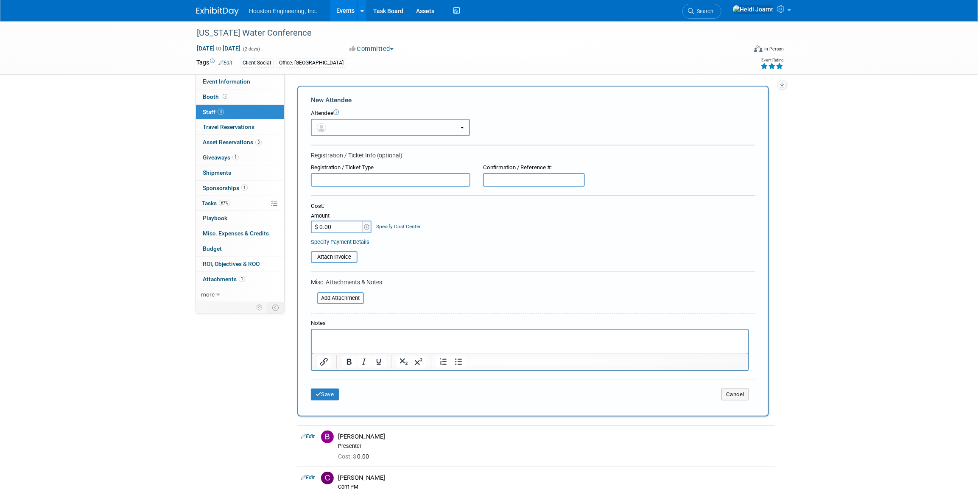
click at [360, 129] on button "button" at bounding box center [390, 127] width 159 height 17
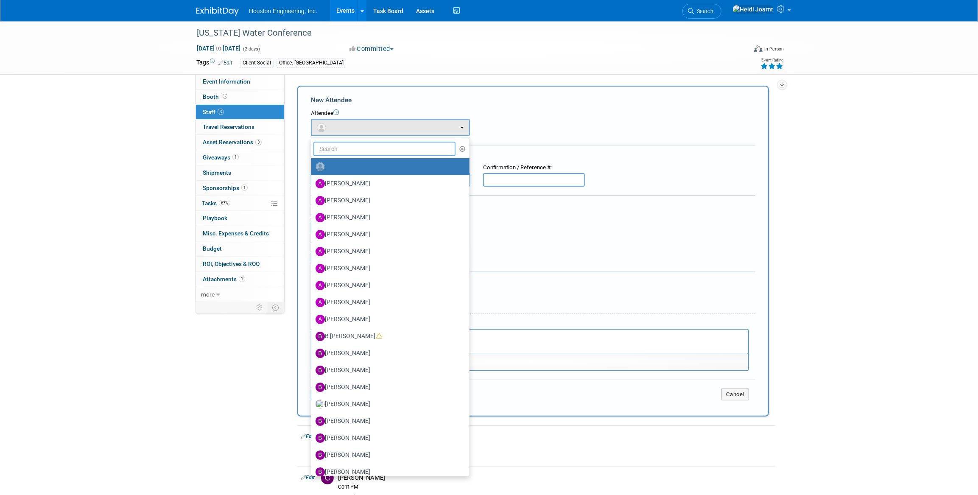
click at [359, 153] on input "text" at bounding box center [384, 149] width 142 height 14
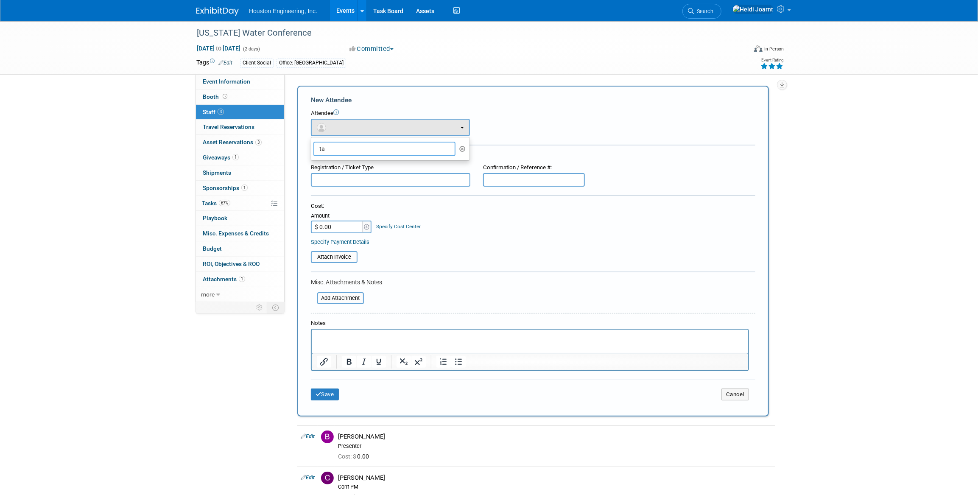
type input "t"
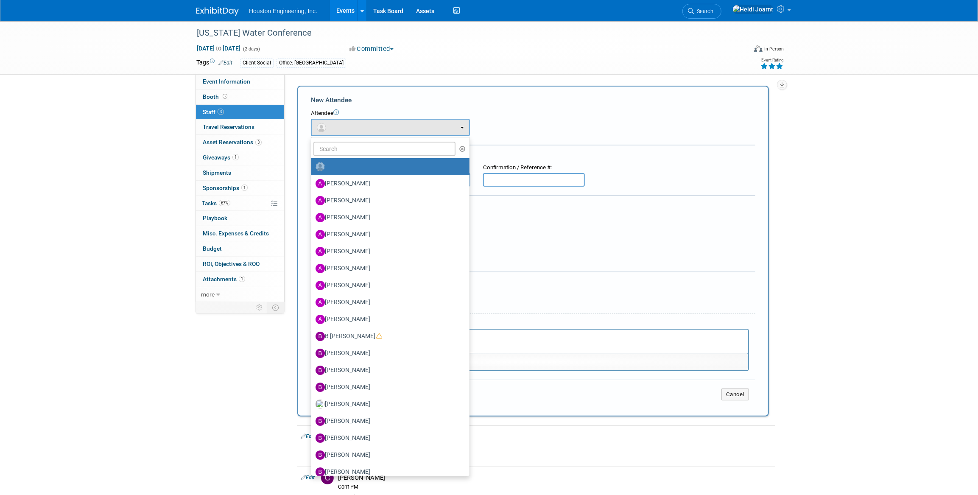
click at [445, 103] on div "New Attendee" at bounding box center [533, 99] width 445 height 9
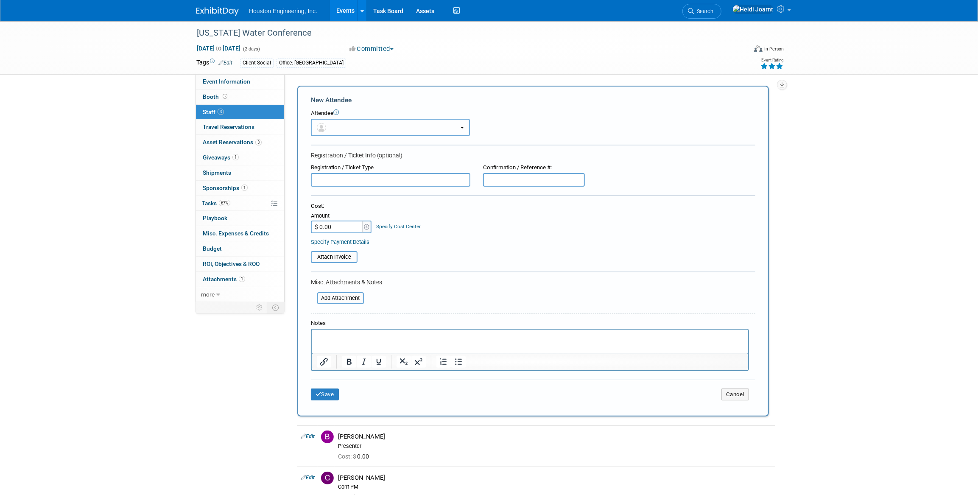
click at [393, 131] on button "button" at bounding box center [390, 127] width 159 height 17
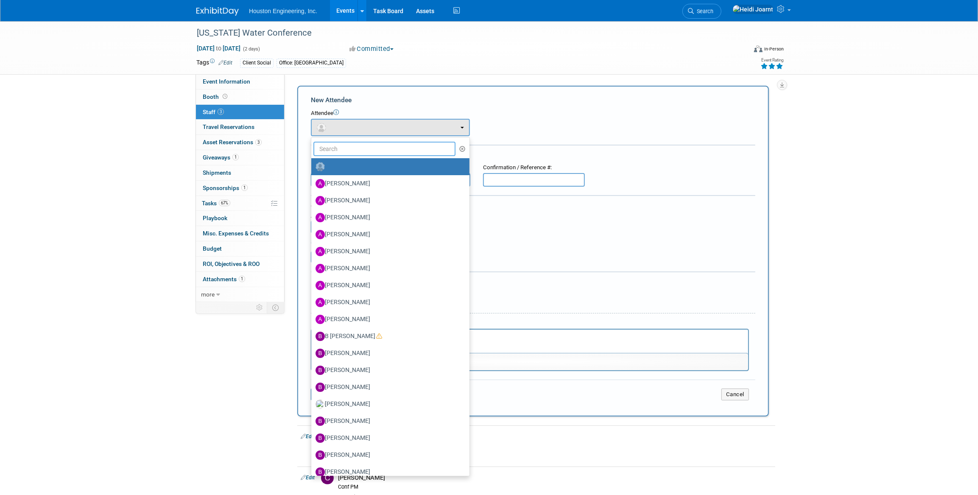
click at [378, 148] on input "text" at bounding box center [384, 149] width 142 height 14
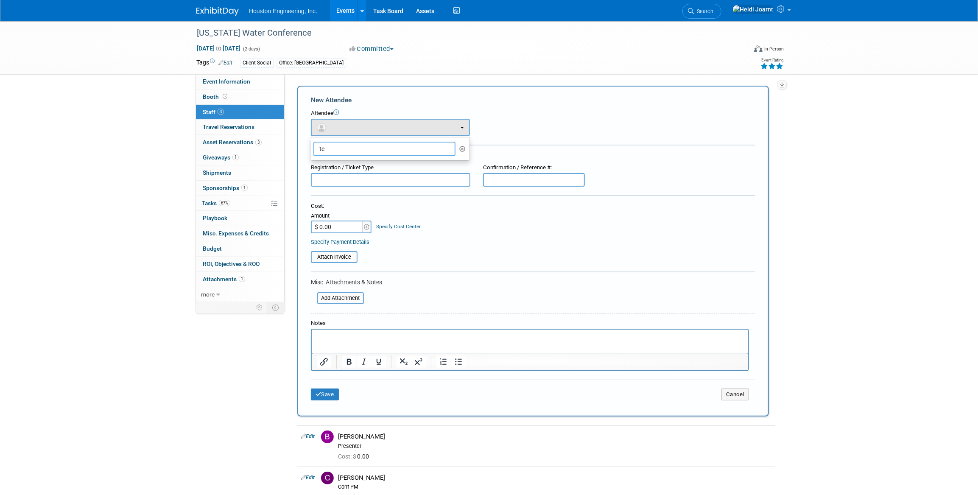
type input "t"
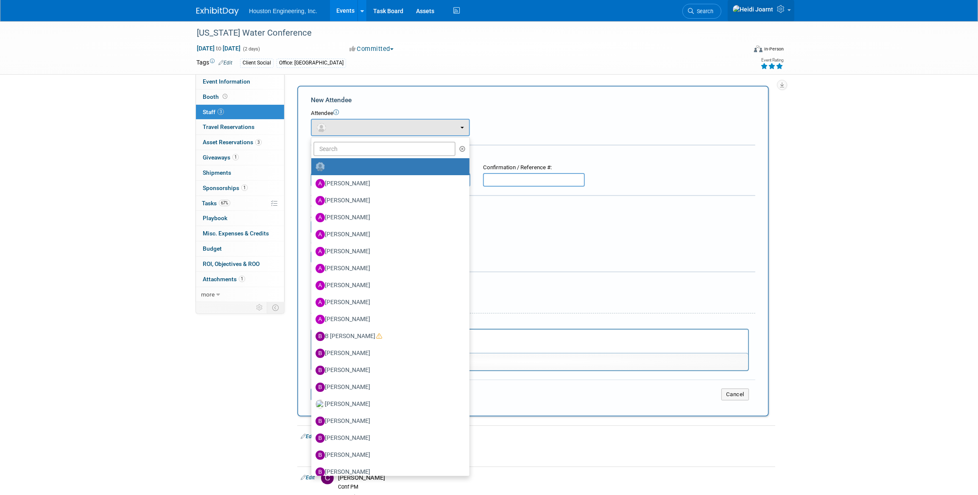
click at [785, 12] on icon at bounding box center [782, 9] width 10 height 8
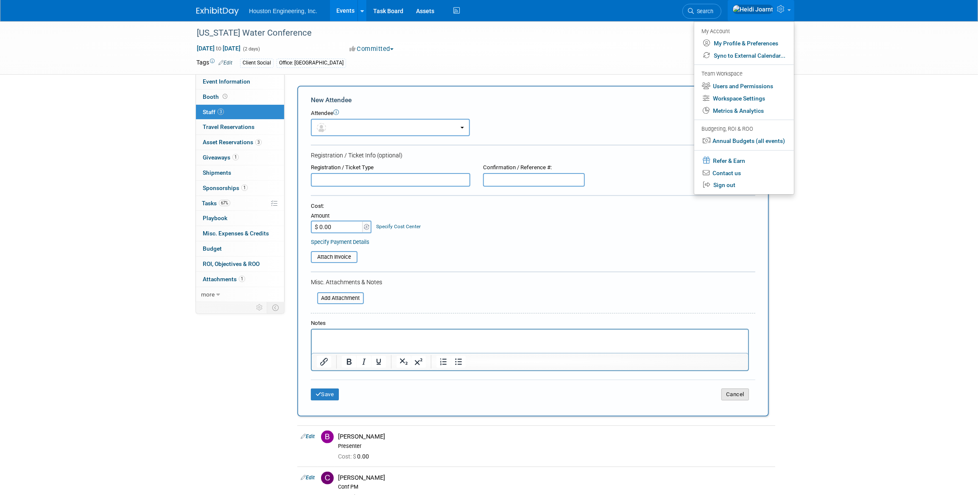
click at [736, 394] on button "Cancel" at bounding box center [735, 395] width 28 height 12
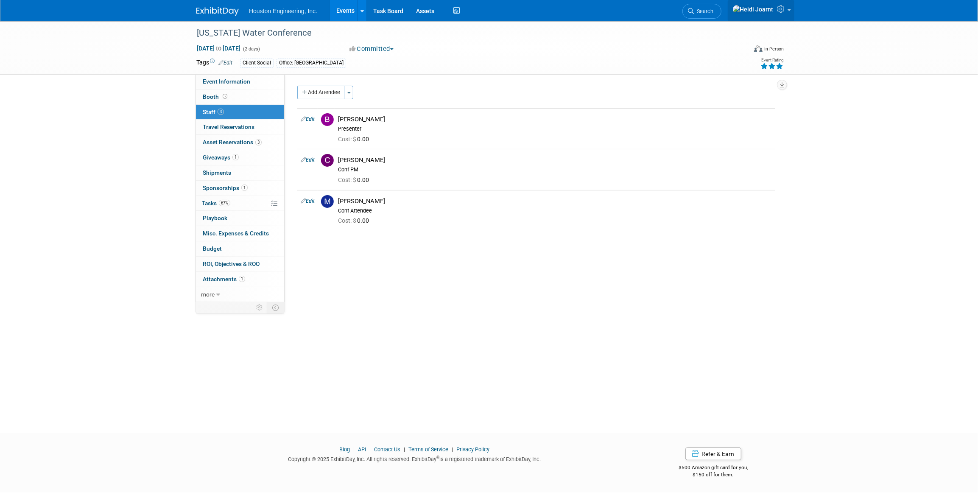
click at [779, 11] on icon at bounding box center [782, 9] width 10 height 8
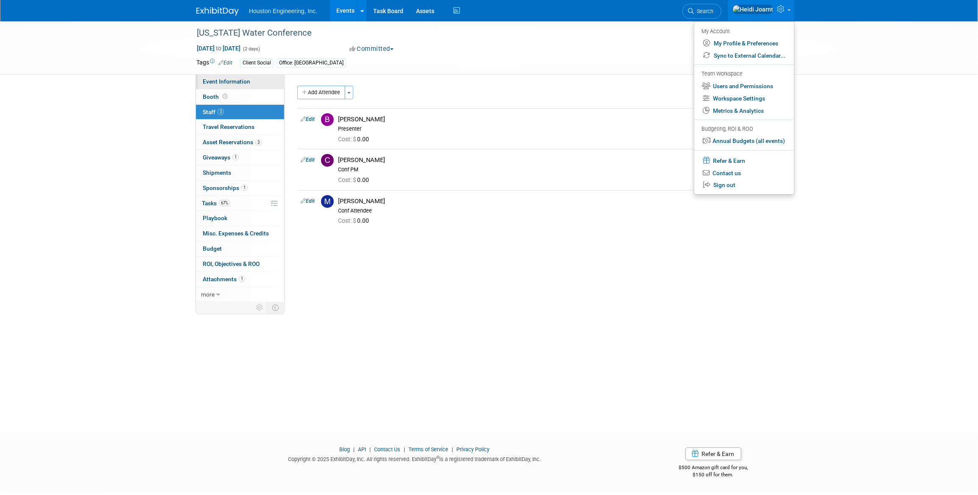
click at [235, 75] on link "Event Information" at bounding box center [240, 81] width 88 height 15
select select "3 - Reg/Prep Done"
select select "Yes"
select select "Water Resources"
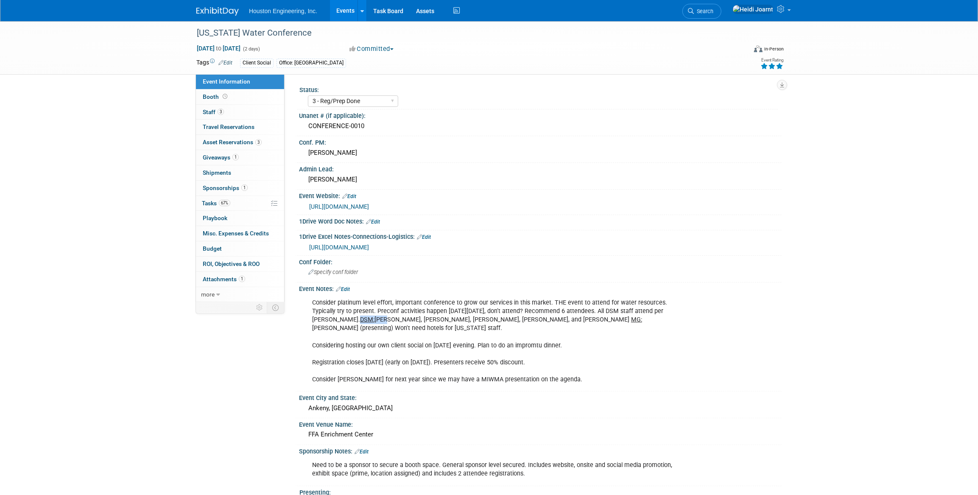
drag, startPoint x: 337, startPoint y: 319, endPoint x: 361, endPoint y: 318, distance: 24.2
click at [361, 318] on div "Consider platinum level effort, important conference to grow our services in th…" at bounding box center [497, 341] width 382 height 94
click at [228, 200] on span "67%" at bounding box center [224, 203] width 11 height 6
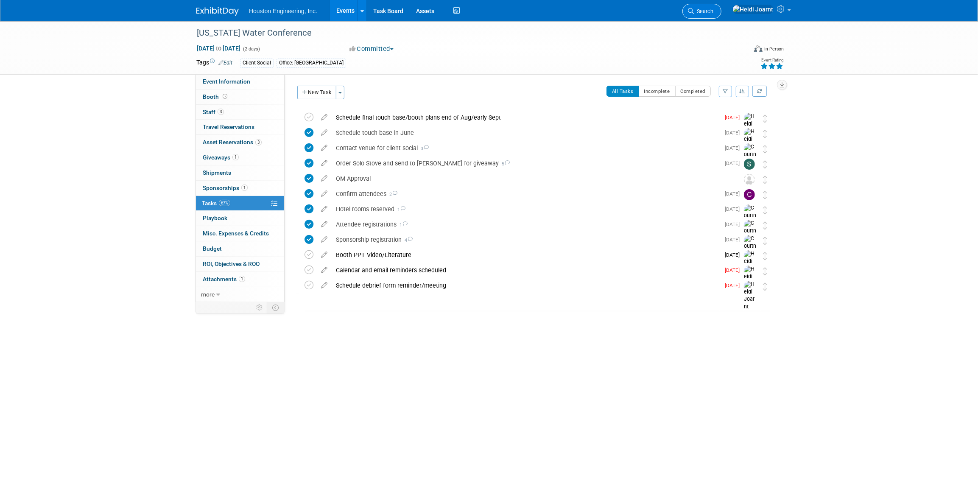
click at [713, 8] on span "Search" at bounding box center [704, 11] width 20 height 6
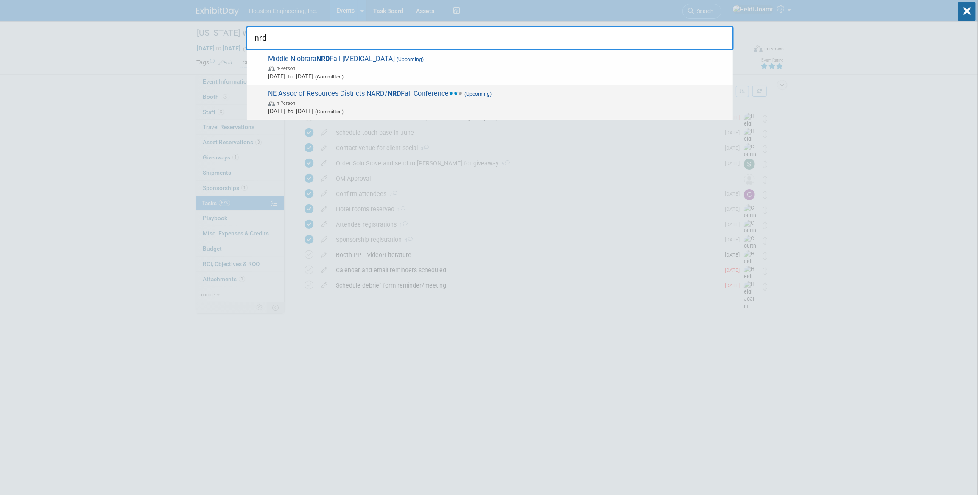
type input "nrd"
click at [548, 96] on span "NE Assoc of Resources Districts NARD/ NRD Fall Conference (Upcoming) In-Person …" at bounding box center [497, 102] width 463 height 26
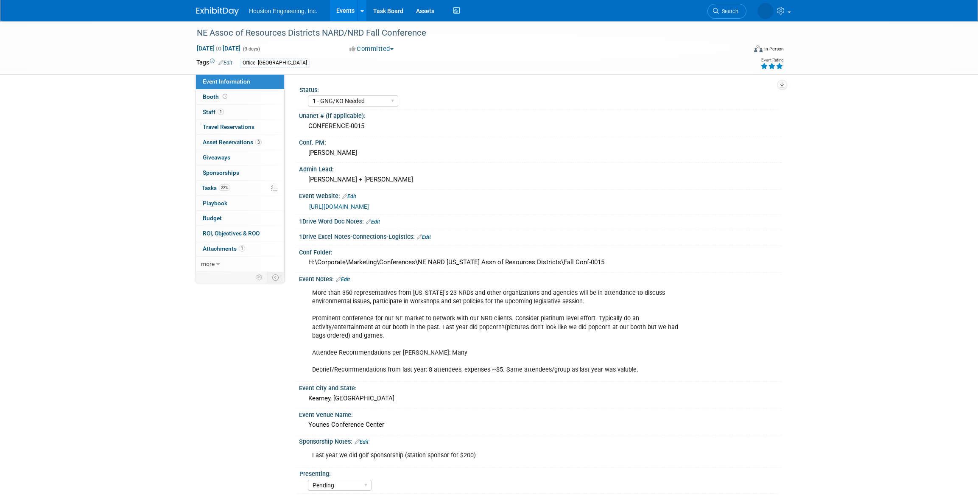
select select "1 - GNG/KO Needed"
select select "Pending"
select select "Water Resources"
click at [352, 280] on div "Event Notes: Edit" at bounding box center [540, 278] width 483 height 11
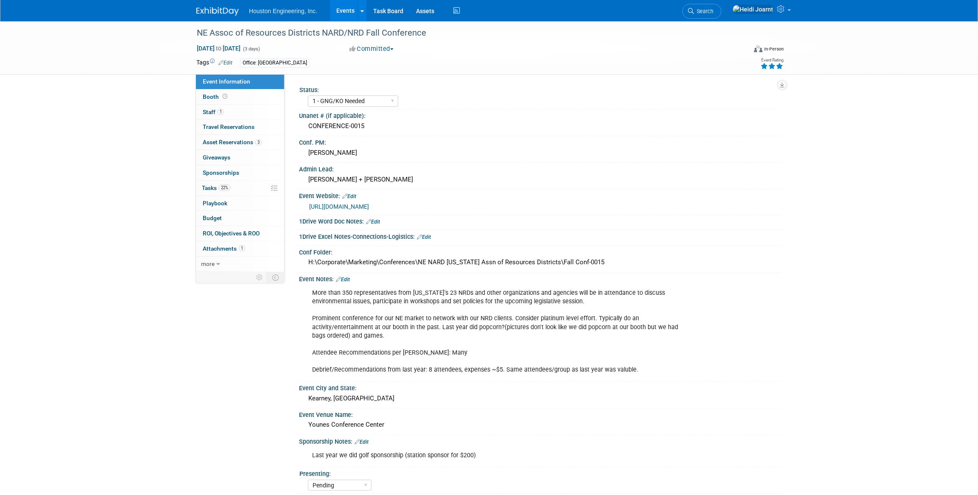
click at [348, 280] on link "Edit" at bounding box center [343, 280] width 14 height 6
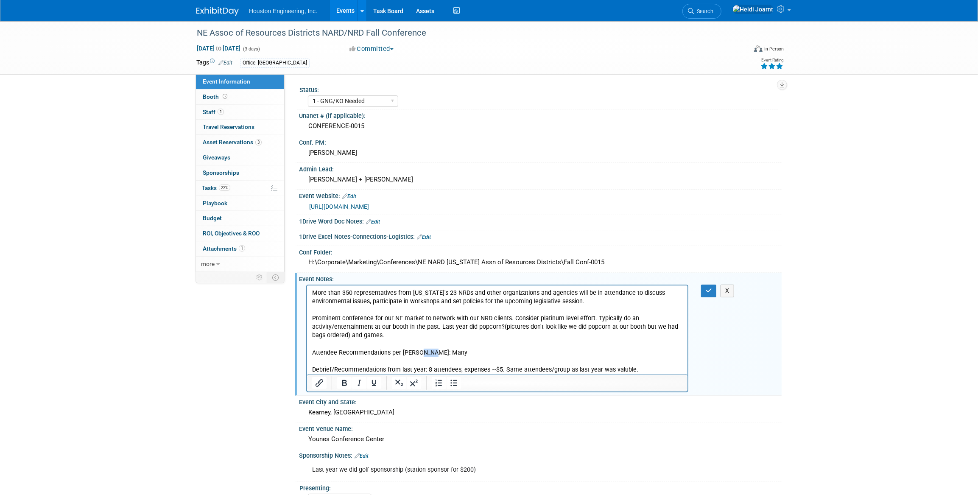
drag, startPoint x: 443, startPoint y: 354, endPoint x: 416, endPoint y: 353, distance: 26.8
click at [416, 353] on p "More than 350 representatives from [US_STATE]'s 23 NRDs and other organizations…" at bounding box center [497, 331] width 371 height 85
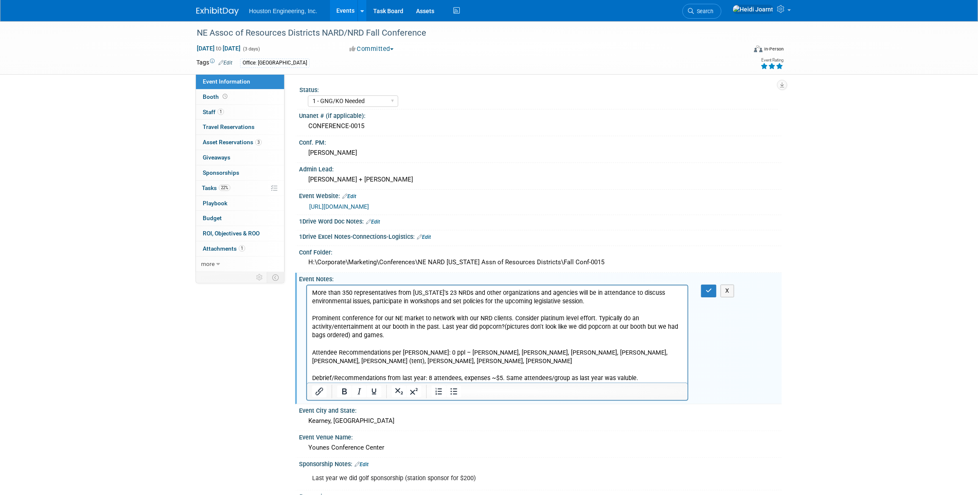
click at [415, 352] on p "More than 350 representatives from [US_STATE]'s 23 NRDs and other organizations…" at bounding box center [497, 336] width 371 height 94
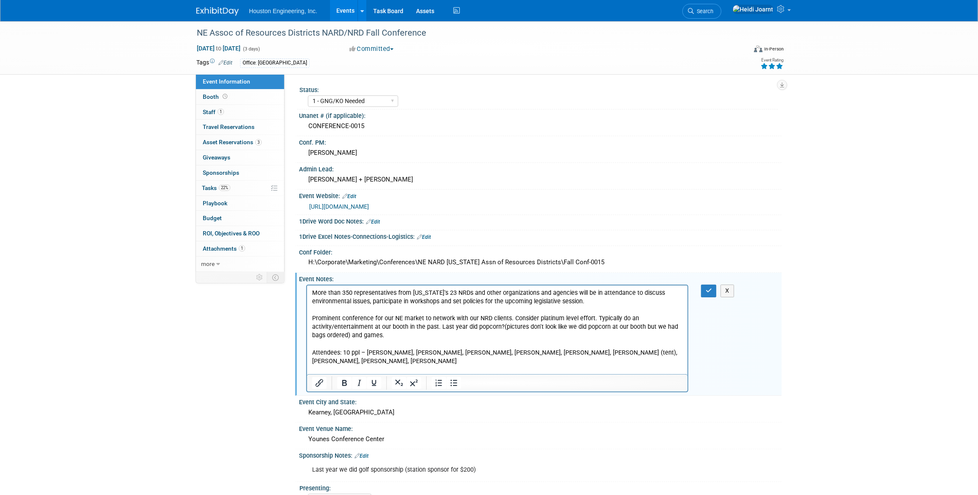
click at [545, 353] on p "More than 350 representatives from [US_STATE]'s 23 NRDs and other organizations…" at bounding box center [497, 336] width 371 height 94
click at [706, 288] on icon "button" at bounding box center [709, 291] width 6 height 6
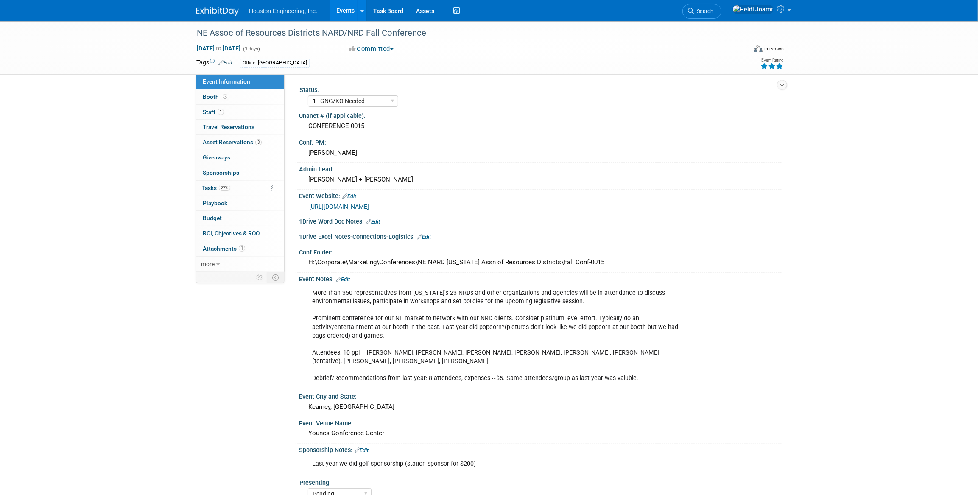
drag, startPoint x: 615, startPoint y: 18, endPoint x: 620, endPoint y: 16, distance: 4.7
click at [615, 18] on div "Houston Engineering, Inc. Events Add Event Bulk Upload Events Shareable Event B…" at bounding box center [488, 10] width 585 height 21
click at [721, 14] on link "Search" at bounding box center [701, 11] width 39 height 15
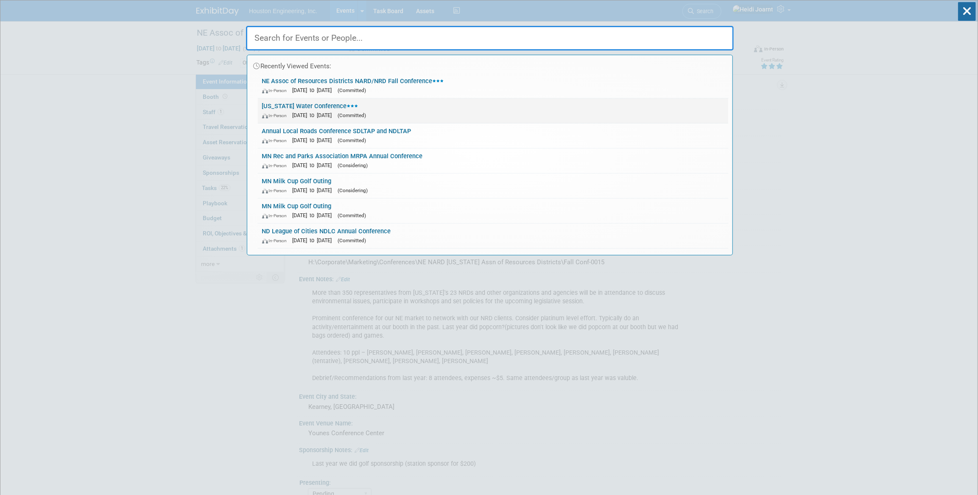
click at [429, 101] on link "Iowa Water Conference In-Person Sep 9, 2025 to Sep 10, 2025 (Committed)" at bounding box center [493, 110] width 470 height 25
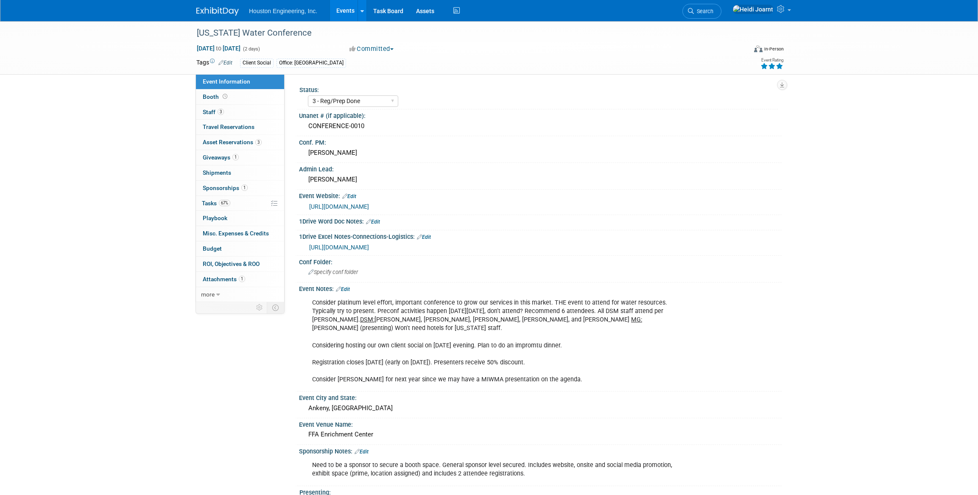
select select "3 - Reg/Prep Done"
select select "Yes"
select select "Water Resources"
click at [369, 205] on link "https://www.regcytes.extension.iastate.edu/iwc2022/" at bounding box center [339, 206] width 60 height 7
click at [369, 266] on div "Specify conf folder" at bounding box center [540, 272] width 470 height 13
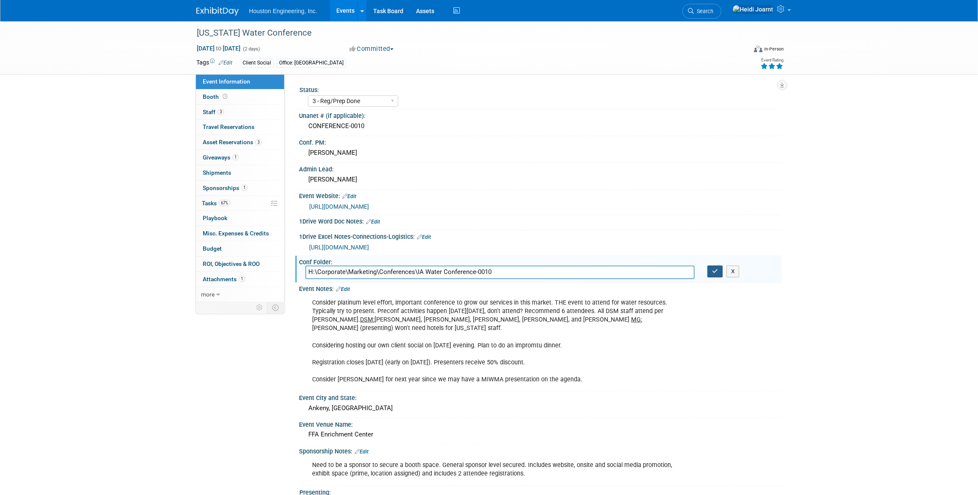
type input "H:\Corporate\Marketing\Conferences\IA Water Conference-0010"
click at [714, 269] on icon "button" at bounding box center [715, 271] width 6 height 6
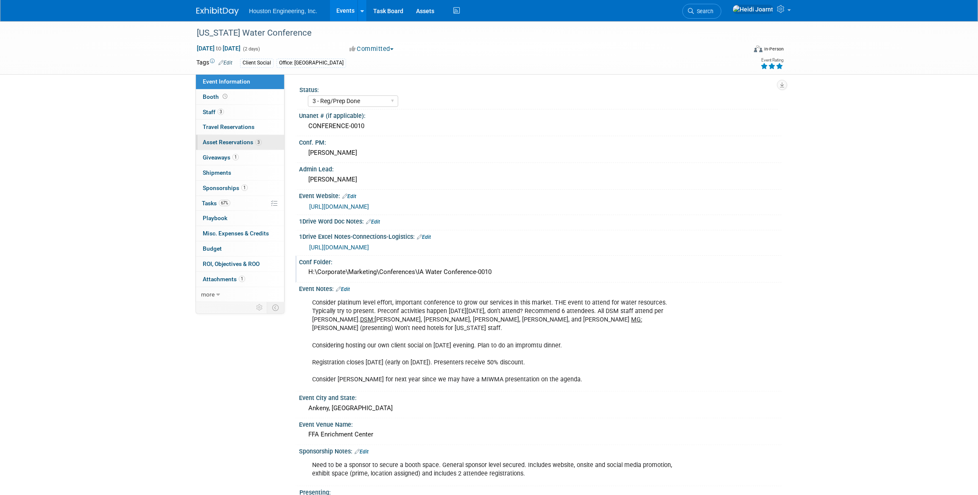
click at [250, 144] on span "Asset Reservations 3" at bounding box center [232, 142] width 59 height 7
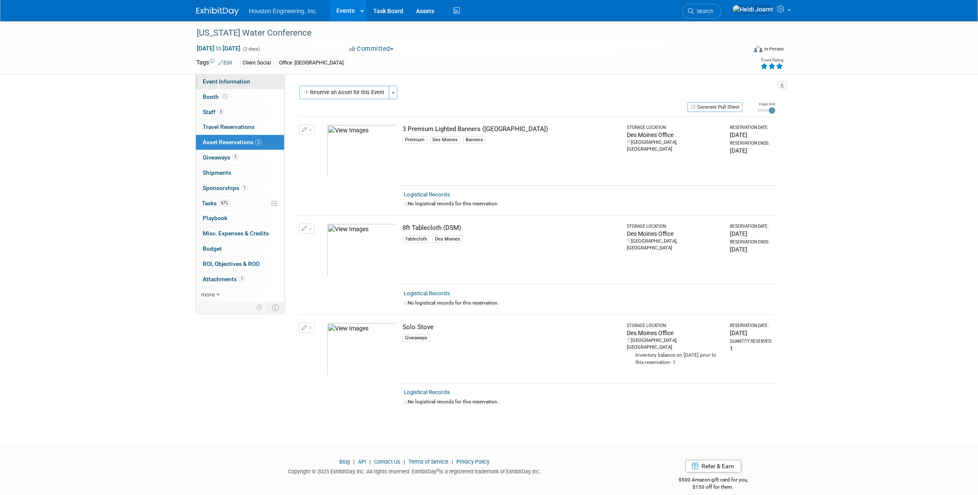
click at [232, 80] on span "Event Information" at bounding box center [227, 81] width 48 height 7
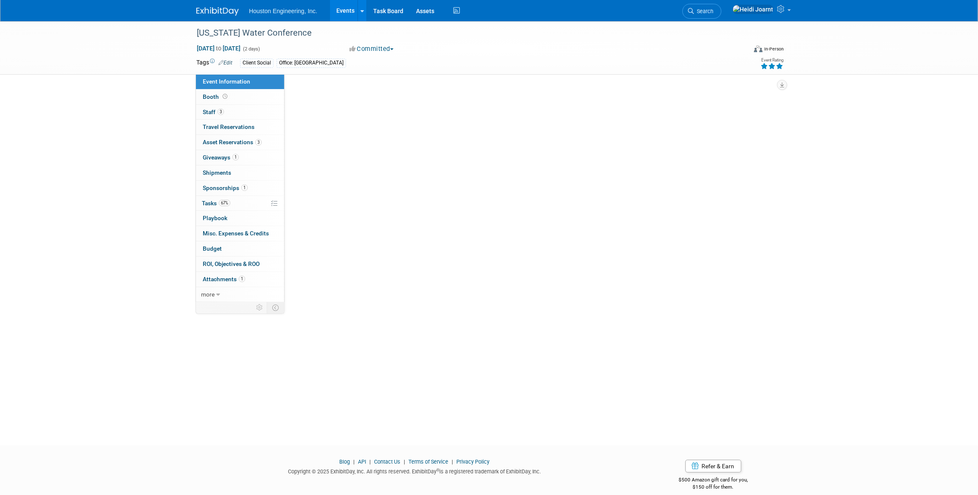
select select "3 - Reg/Prep Done"
select select "Yes"
select select "Water Resources"
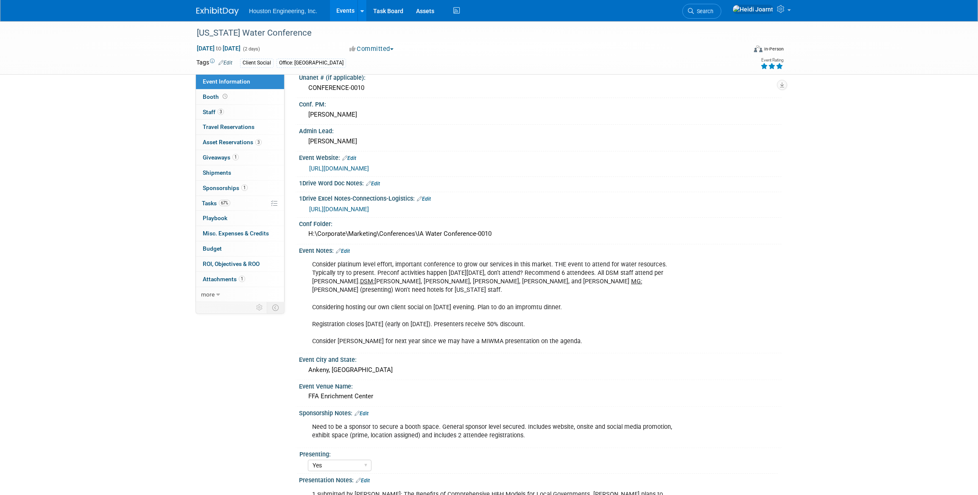
scroll to position [154, 0]
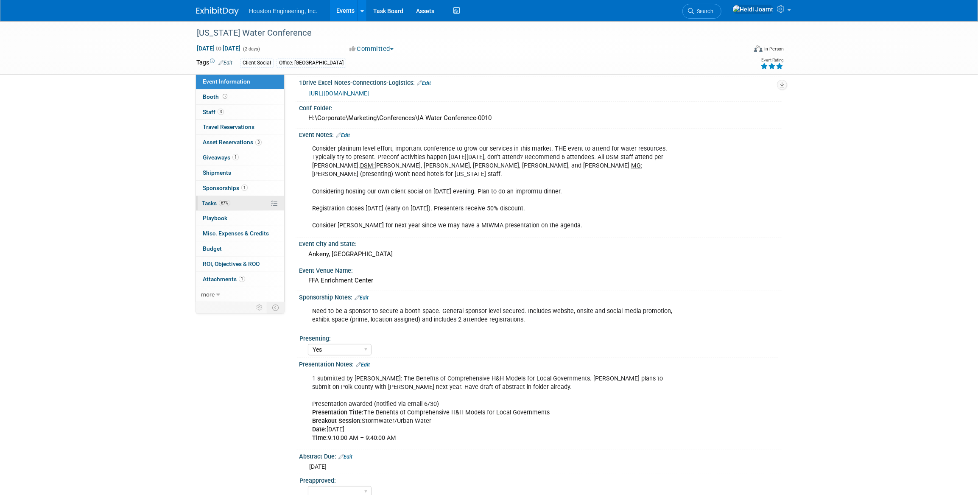
click at [242, 208] on link "67% Tasks 67%" at bounding box center [240, 203] width 88 height 15
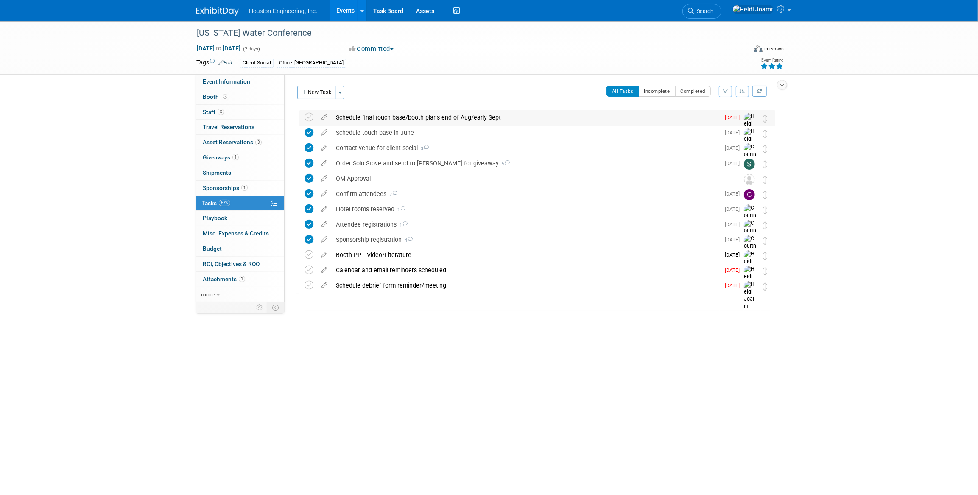
click at [373, 119] on div "Schedule final touch base/booth plans end of Aug/early Sept" at bounding box center [526, 117] width 388 height 14
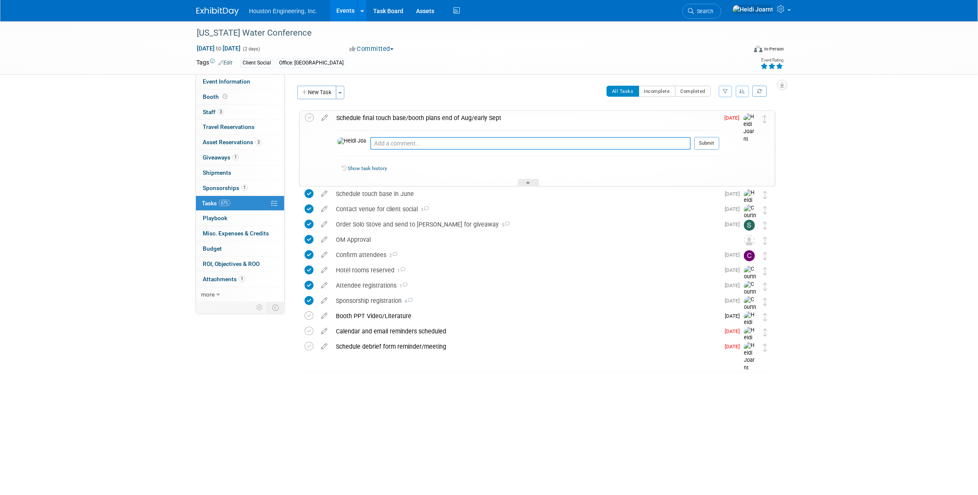
click at [394, 140] on textarea at bounding box center [530, 143] width 321 height 13
type textarea "Set for 8/25"
click at [706, 142] on button "Submit" at bounding box center [706, 143] width 25 height 13
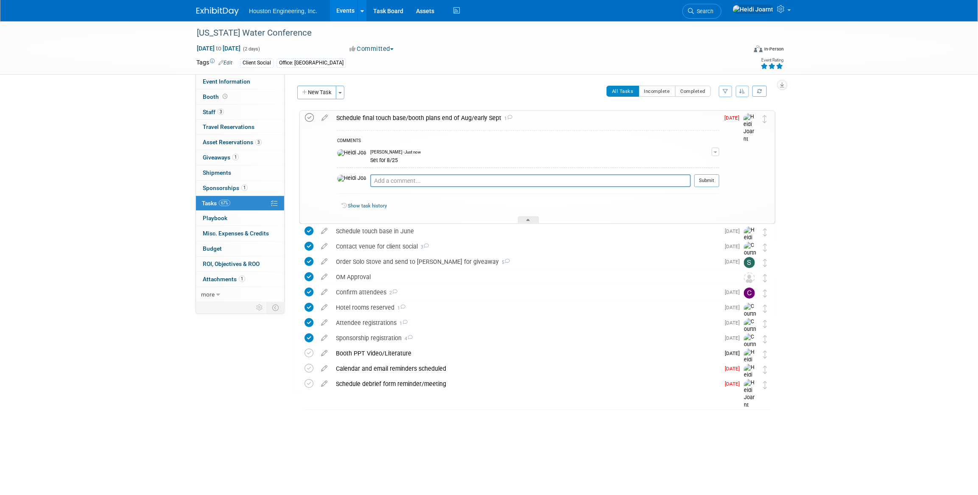
click at [311, 117] on icon at bounding box center [309, 117] width 9 height 9
click at [527, 221] on icon at bounding box center [528, 221] width 3 height 5
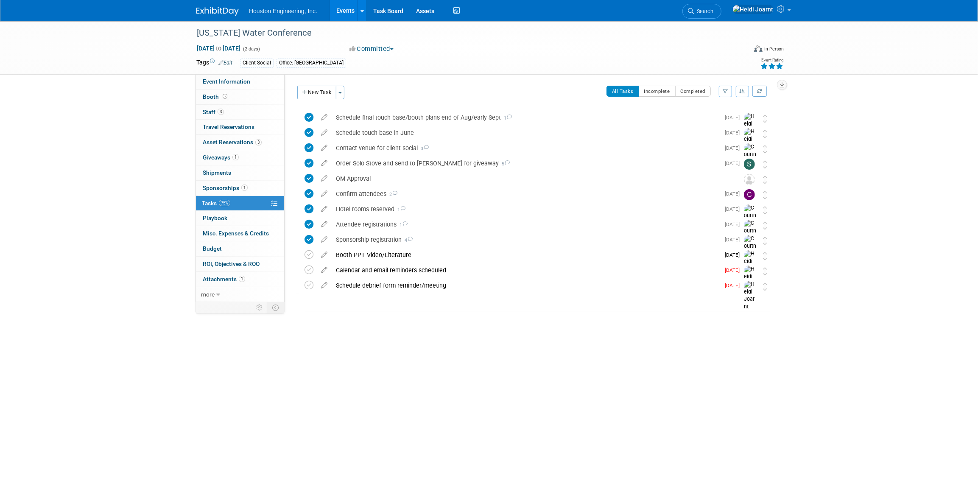
click at [351, 8] on link "Events" at bounding box center [345, 10] width 31 height 21
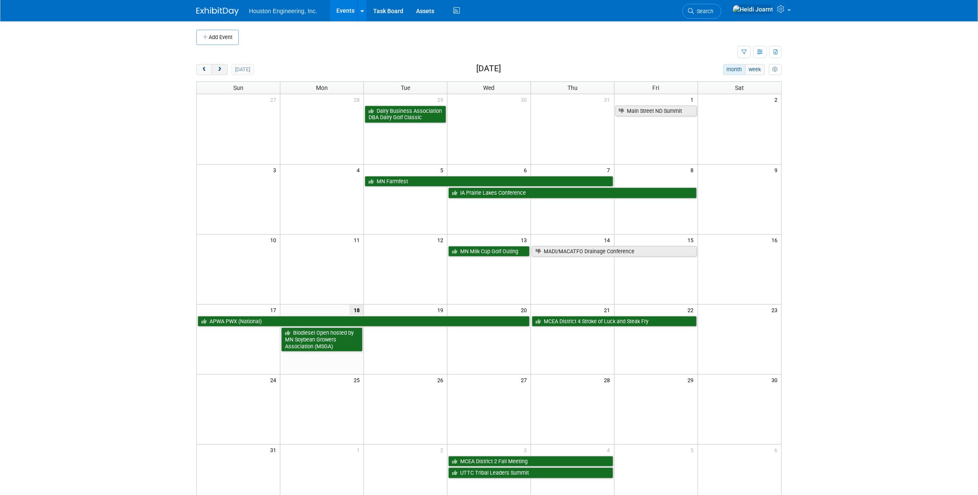
click at [221, 68] on span "next" at bounding box center [219, 70] width 6 height 6
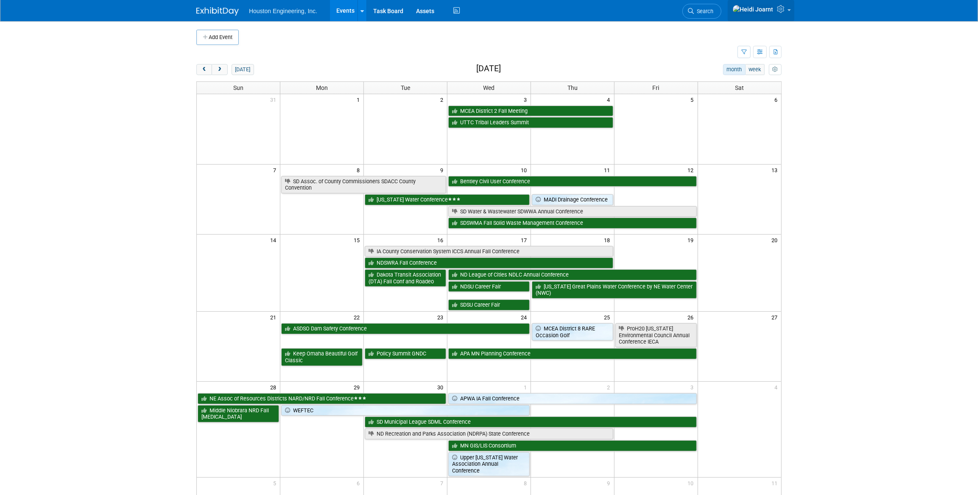
click at [783, 10] on icon at bounding box center [782, 9] width 10 height 8
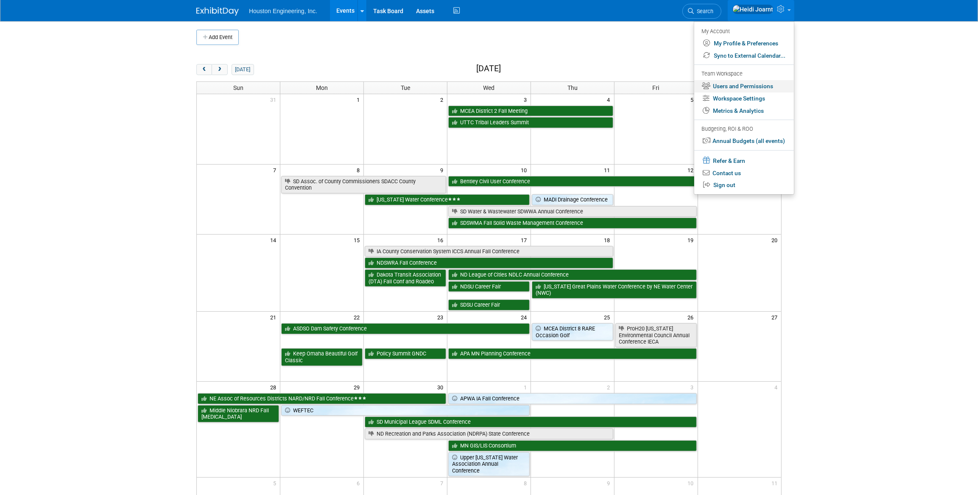
click at [755, 89] on link "Users and Permissions" at bounding box center [744, 86] width 100 height 12
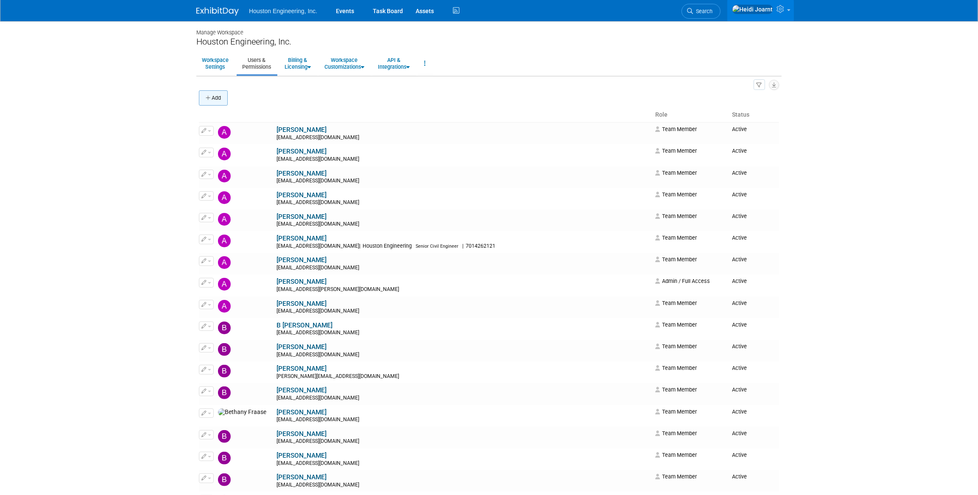
click at [216, 98] on button "Add" at bounding box center [213, 97] width 29 height 15
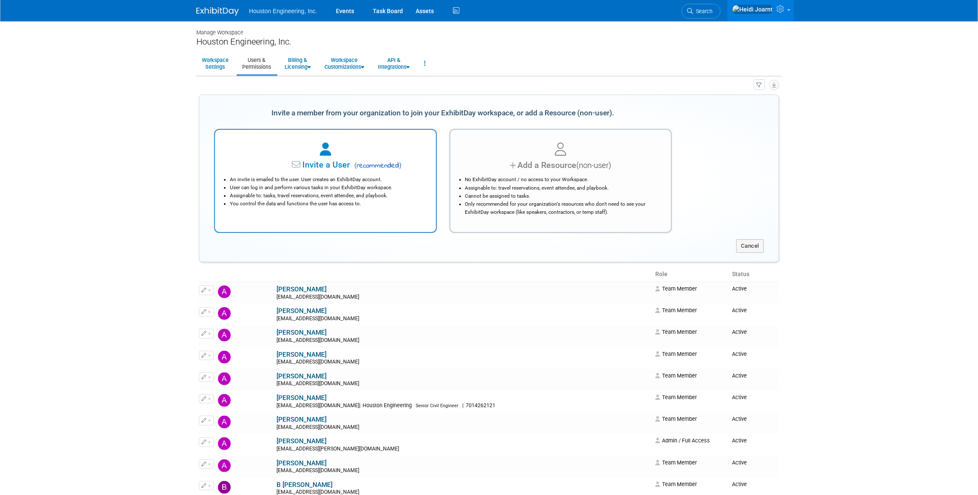
click at [361, 188] on li "User can log in and perform various tasks in your ExhibitDay workspace." at bounding box center [328, 188] width 196 height 8
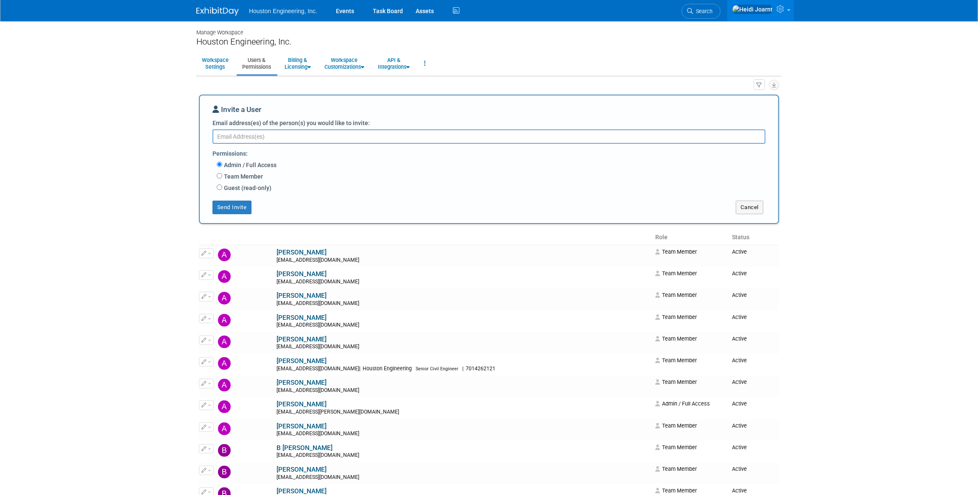
click at [239, 173] on label "Team Member" at bounding box center [242, 176] width 41 height 8
click at [222, 173] on input "Team Member" at bounding box center [220, 176] width 6 height 6
radio input "true"
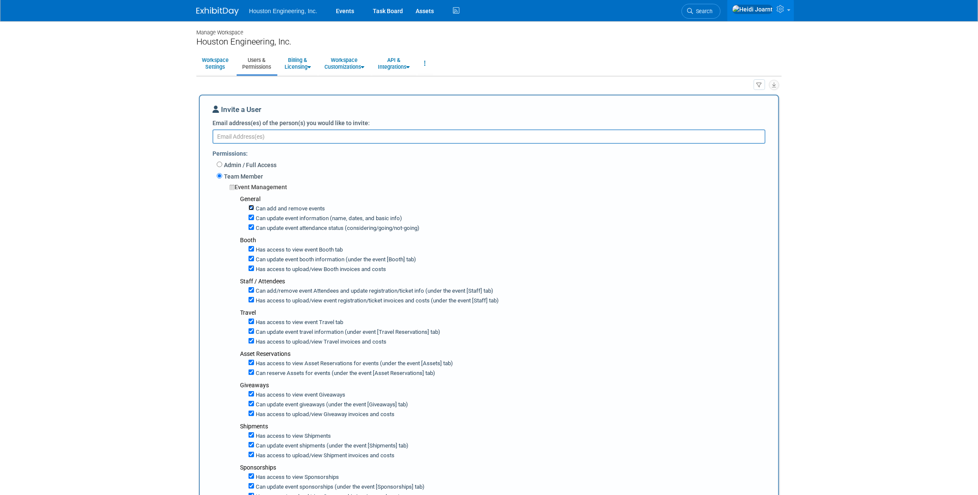
click at [251, 207] on input "Can add and remove events" at bounding box center [252, 208] width 6 height 6
checkbox input "false"
click at [251, 220] on input "Can update event information (name, dates, and basic info)" at bounding box center [252, 218] width 6 height 6
checkbox input "false"
click at [250, 227] on input "Can update event attendance status (considering/going/not-going)" at bounding box center [252, 227] width 6 height 6
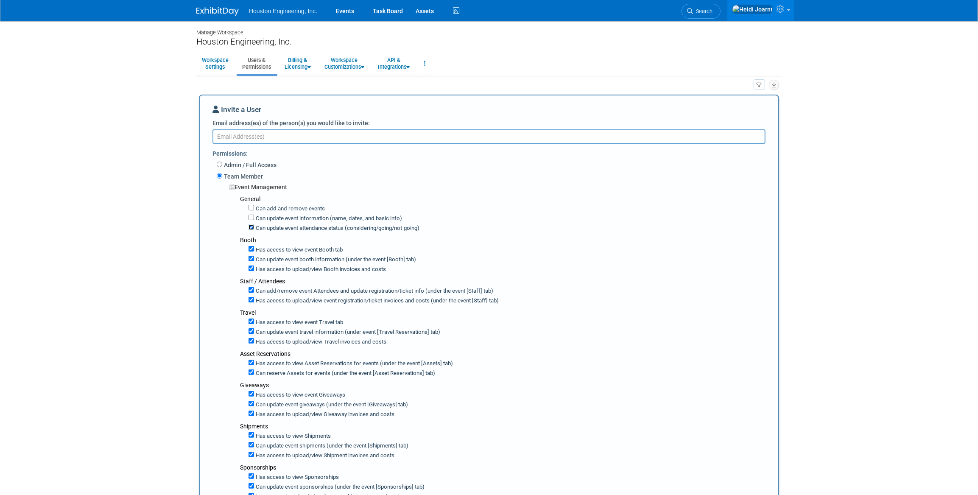
checkbox input "false"
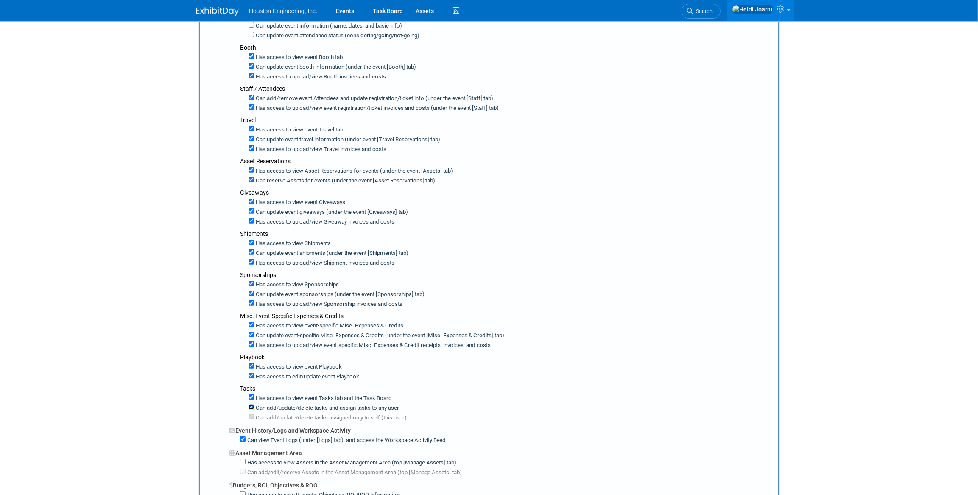
click at [250, 404] on input "Can add/update/delete tasks and assign tasks to any user" at bounding box center [252, 407] width 6 height 6
checkbox input "false"
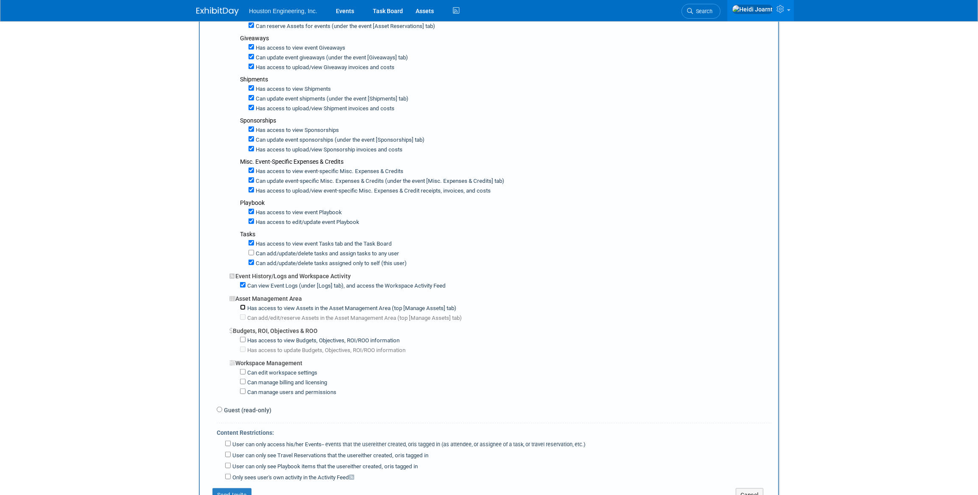
click at [243, 305] on input "Has access to view Assets in the Asset Management Area (top [Manage Assets] tab)" at bounding box center [243, 308] width 6 height 6
checkbox input "true"
click at [245, 337] on input "Has access to view Budgets, Objectives, ROI/ROO information" at bounding box center [243, 340] width 6 height 6
checkbox input "true"
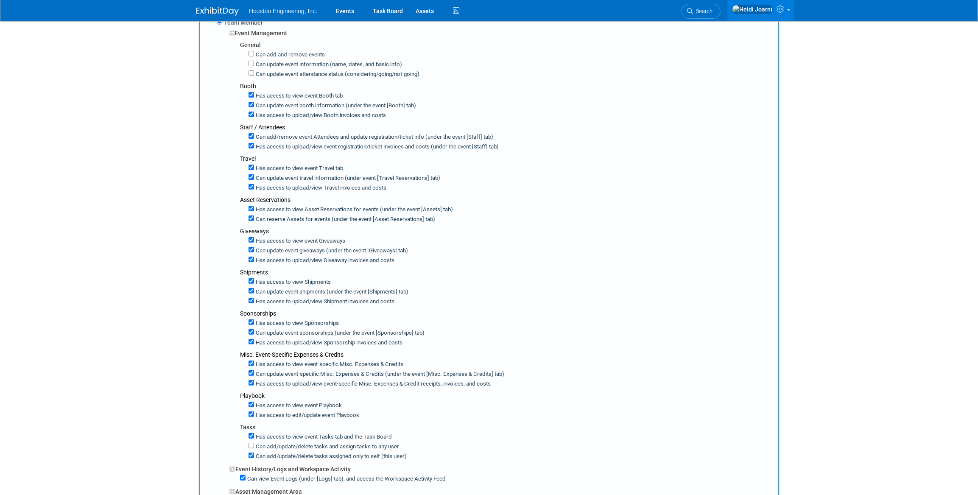
scroll to position [0, 0]
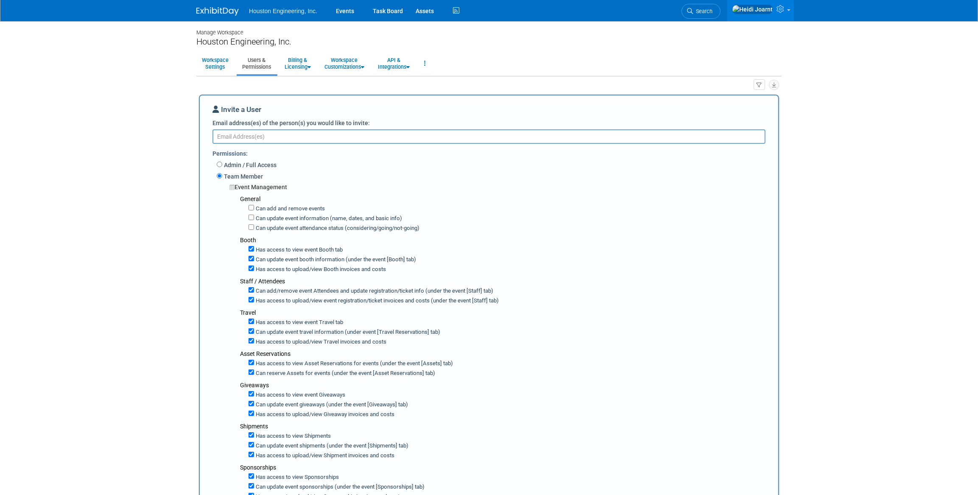
click at [266, 137] on textarea "Email address(es) of the person(s) you would like to invite:" at bounding box center [489, 136] width 553 height 14
paste textarea "tbunton@houstoneng.com"
click at [311, 137] on textarea "tbunton@houstoneng.com," at bounding box center [489, 136] width 553 height 14
paste textarea "tbridges@houstoneng.com"
click at [386, 134] on textarea "tbunton@houstoneng.com, tbridges@houstoneng.com," at bounding box center [489, 136] width 553 height 14
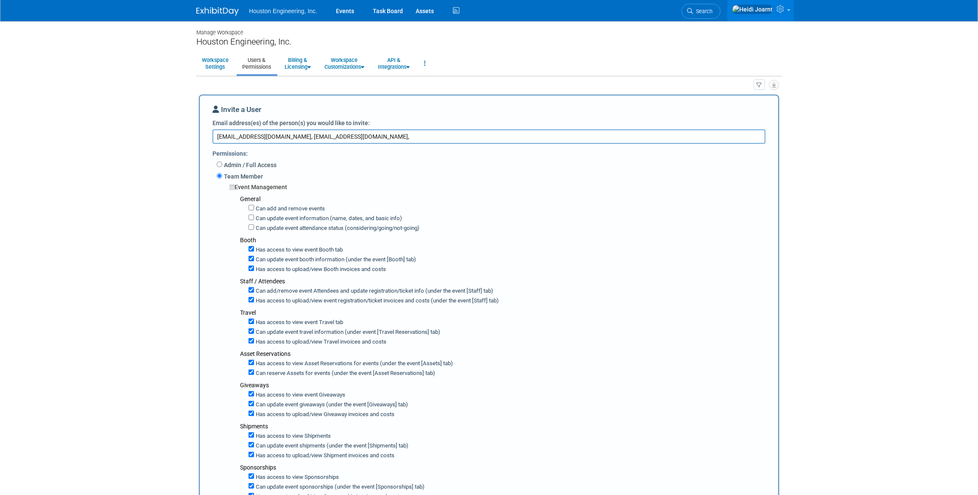
paste textarea "tbalmer@houstoneng.com"
type textarea "tbunton@houstoneng.com, tbridges@houstoneng.com, tbalmer@houstoneng.com"
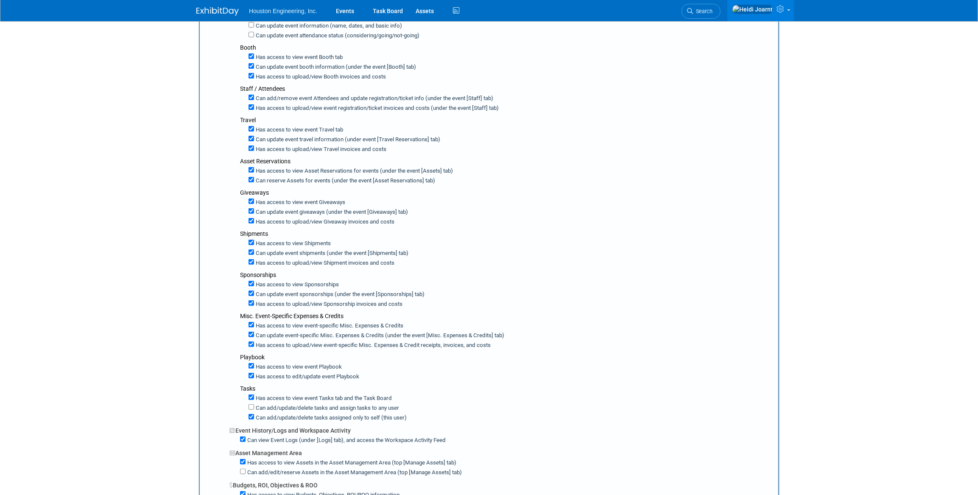
scroll to position [424, 0]
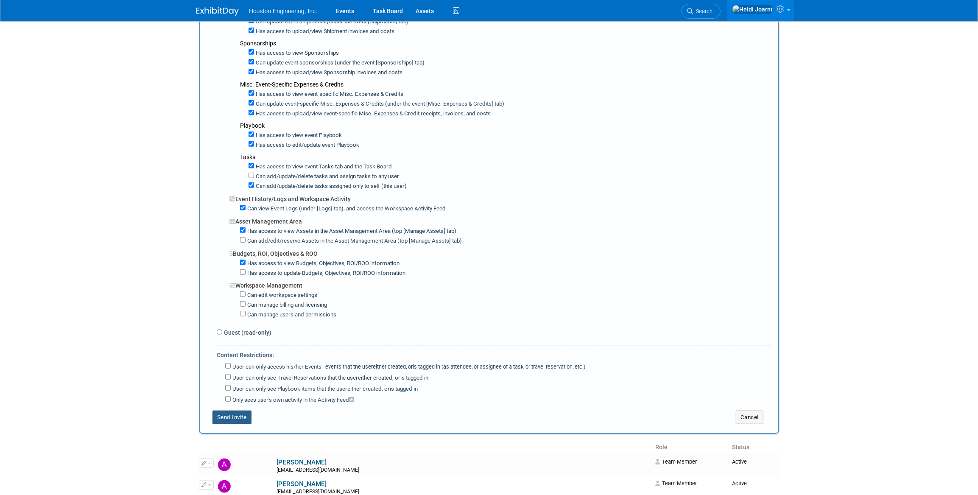
click at [238, 411] on button "Send Invite" at bounding box center [232, 418] width 39 height 14
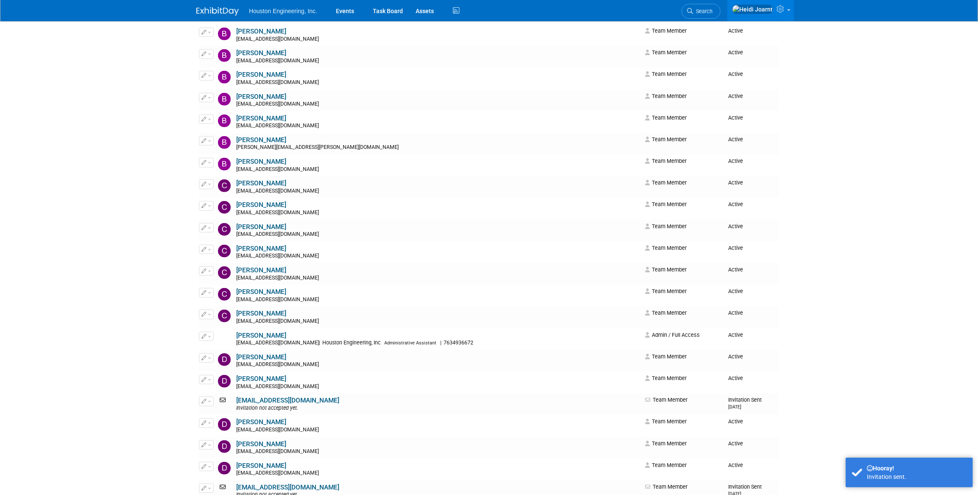
scroll to position [0, 0]
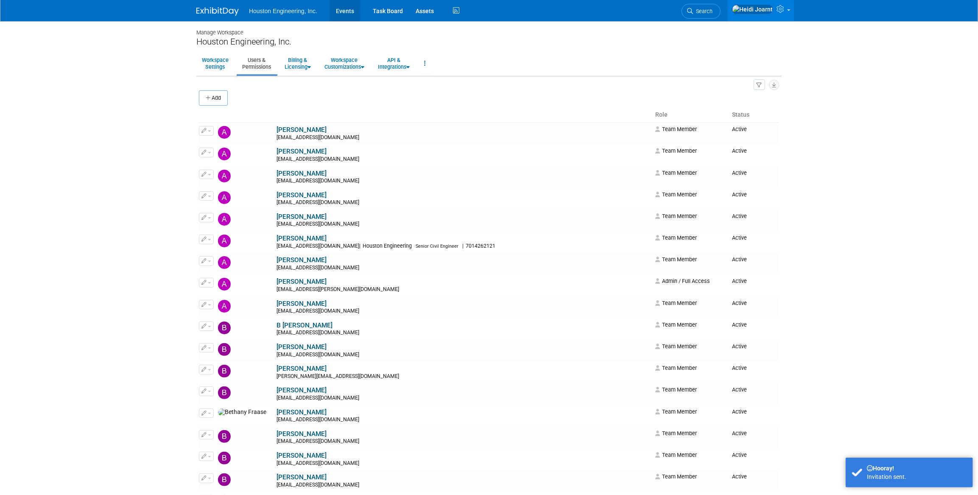
click at [334, 6] on link "Events" at bounding box center [345, 10] width 31 height 21
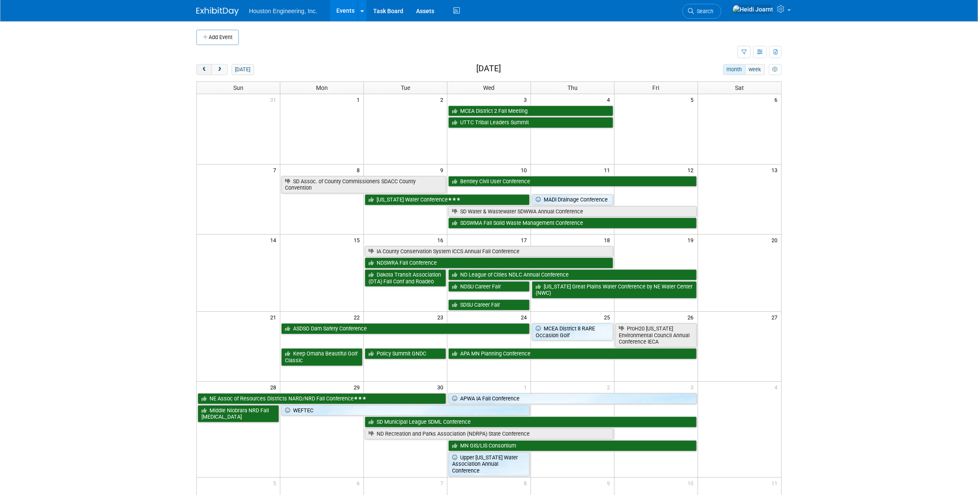
click at [208, 69] on button "prev" at bounding box center [204, 69] width 16 height 11
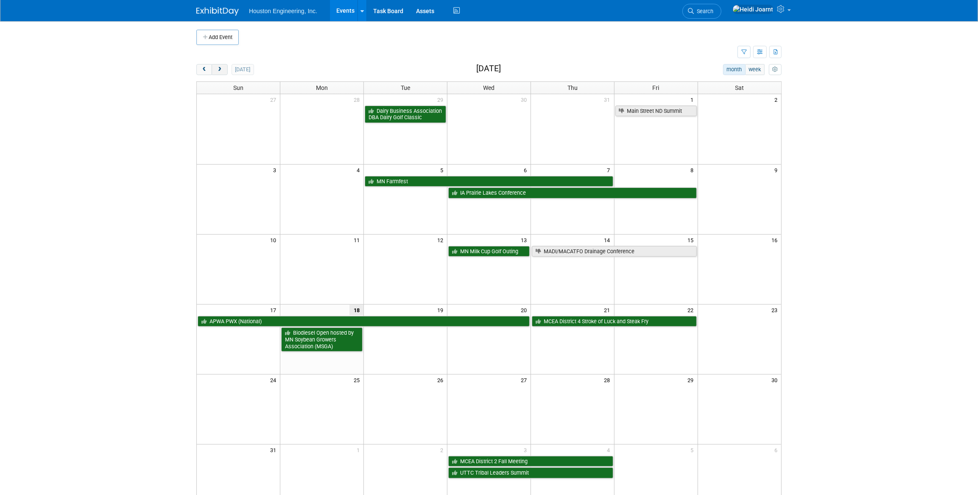
click at [223, 68] on button "next" at bounding box center [220, 69] width 16 height 11
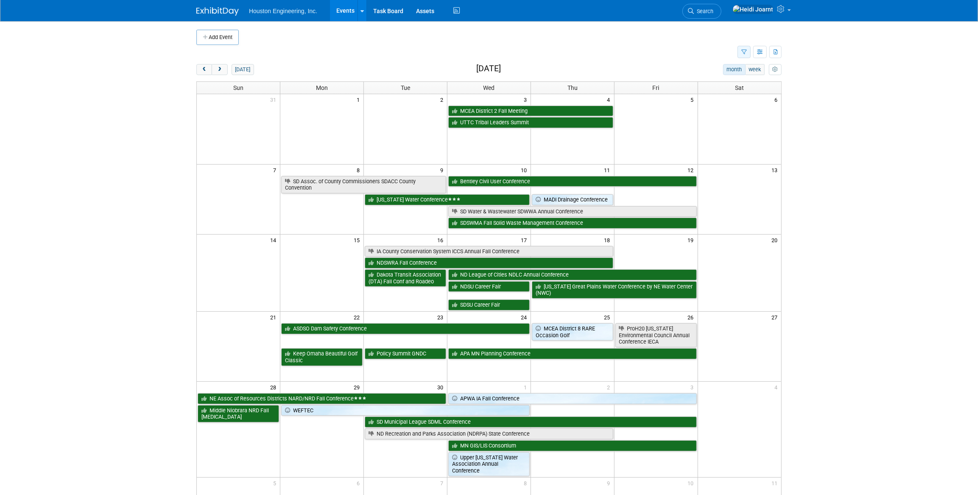
click at [743, 50] on icon "button" at bounding box center [744, 53] width 6 height 6
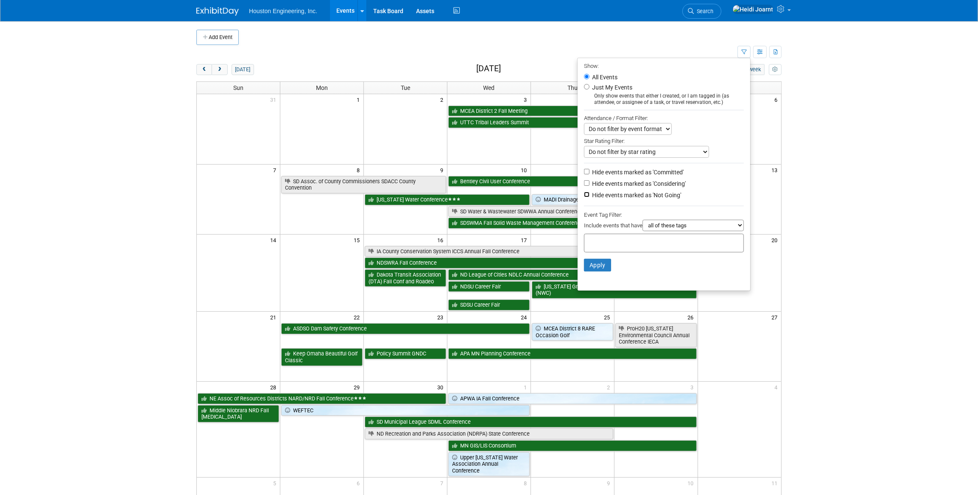
click at [584, 195] on input "Hide events marked as 'Not Going'" at bounding box center [587, 195] width 6 height 6
checkbox input "true"
click at [593, 267] on button "Apply" at bounding box center [597, 265] width 27 height 13
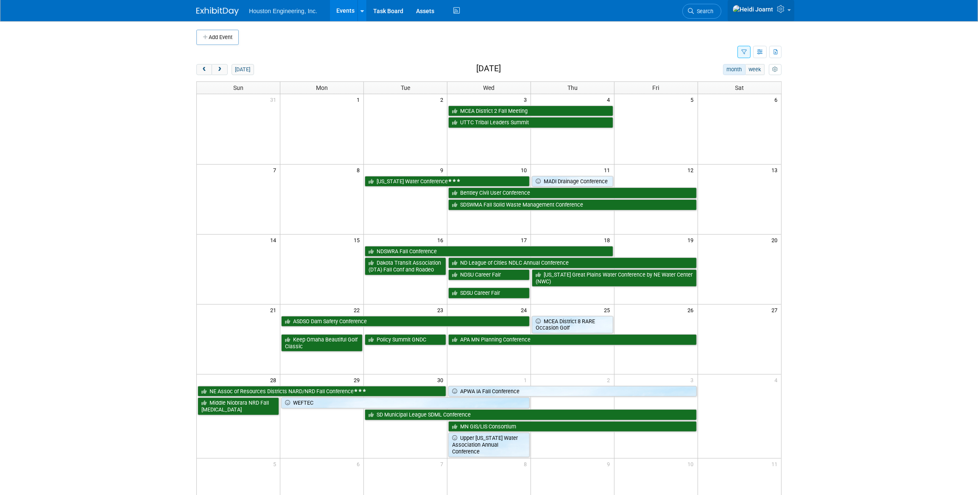
click at [783, 10] on icon at bounding box center [782, 9] width 10 height 8
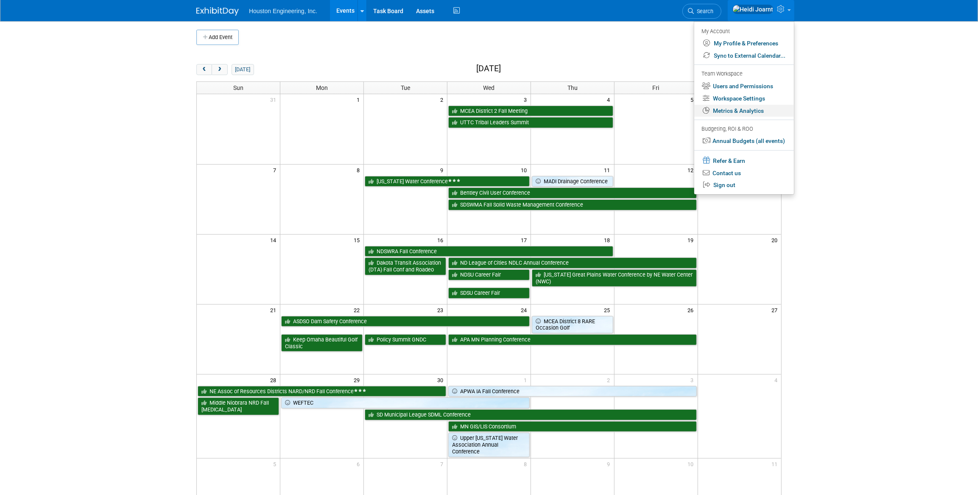
click at [745, 110] on link "Metrics & Analytics" at bounding box center [744, 111] width 100 height 12
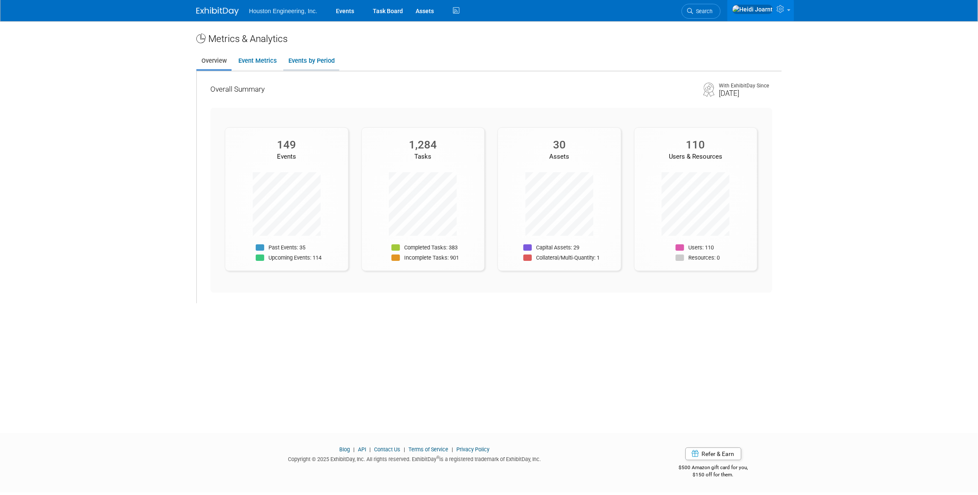
click at [312, 61] on link "Events by Period" at bounding box center [311, 61] width 56 height 17
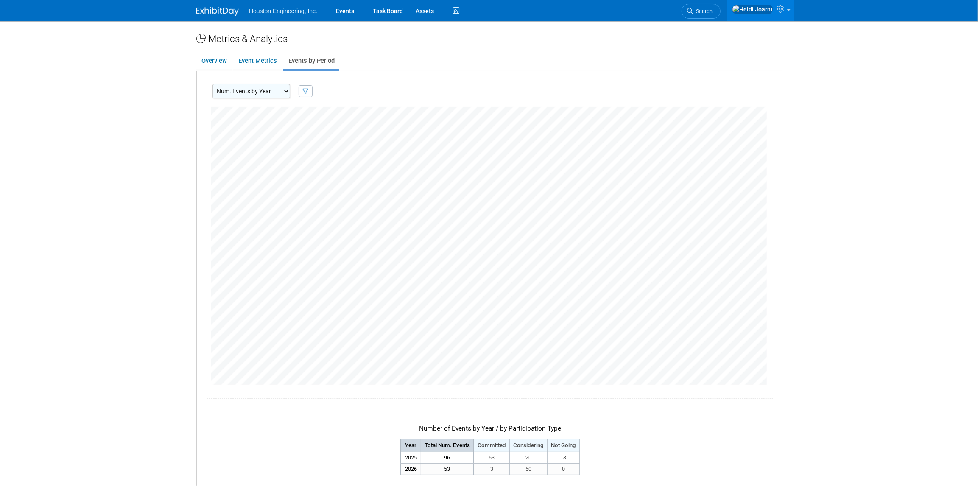
click at [280, 89] on select "Num. Events by Year Num. Events by Quarter Num. Events by Month" at bounding box center [252, 91] width 78 height 14
select select "EventsByMonth"
click at [213, 84] on select "Num. Events by Year Num. Events by Quarter Num. Events by Month" at bounding box center [252, 91] width 78 height 14
click at [352, 12] on link "Events" at bounding box center [345, 10] width 31 height 21
